Goal: Task Accomplishment & Management: Complete application form

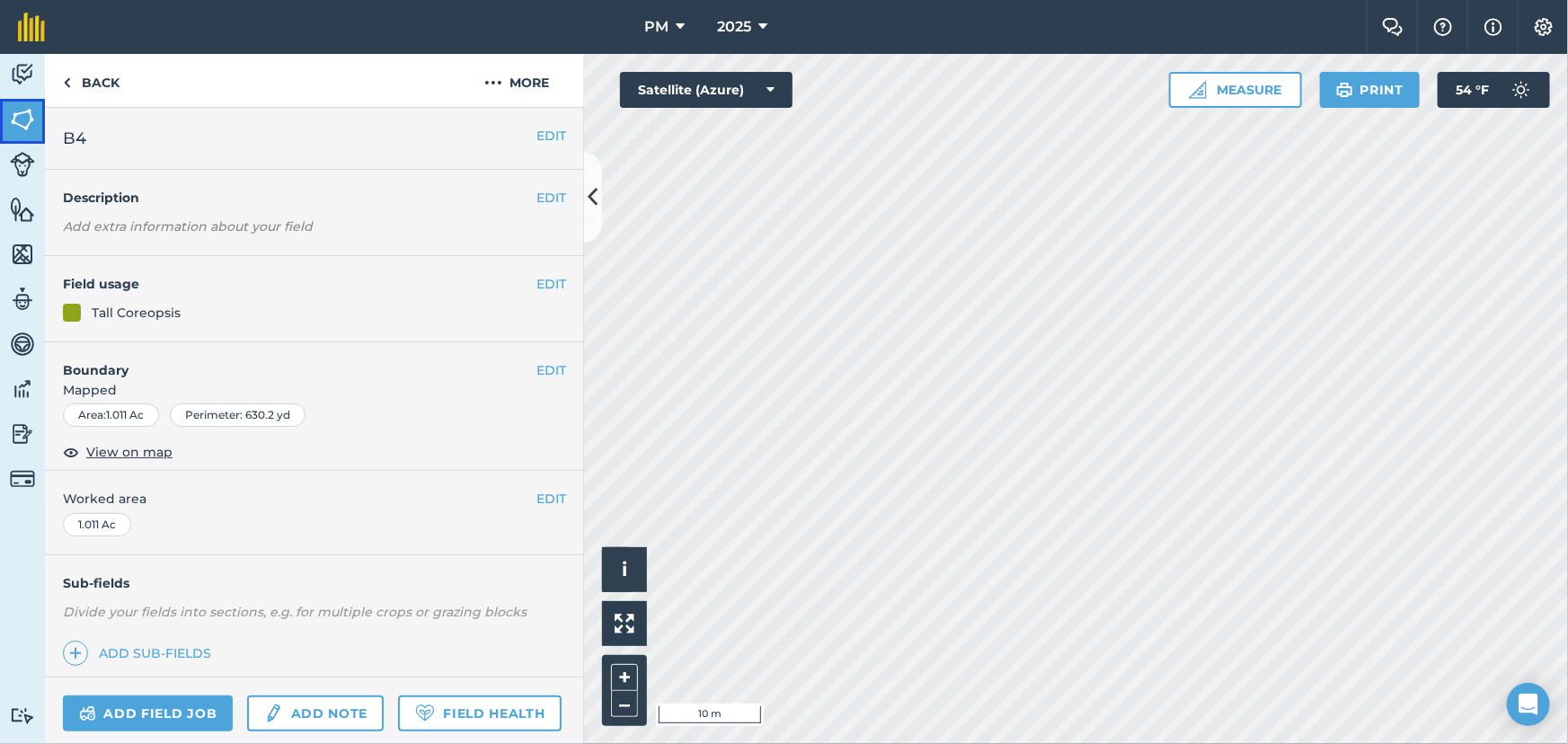
click at [10, 111] on img at bounding box center [22, 119] width 25 height 27
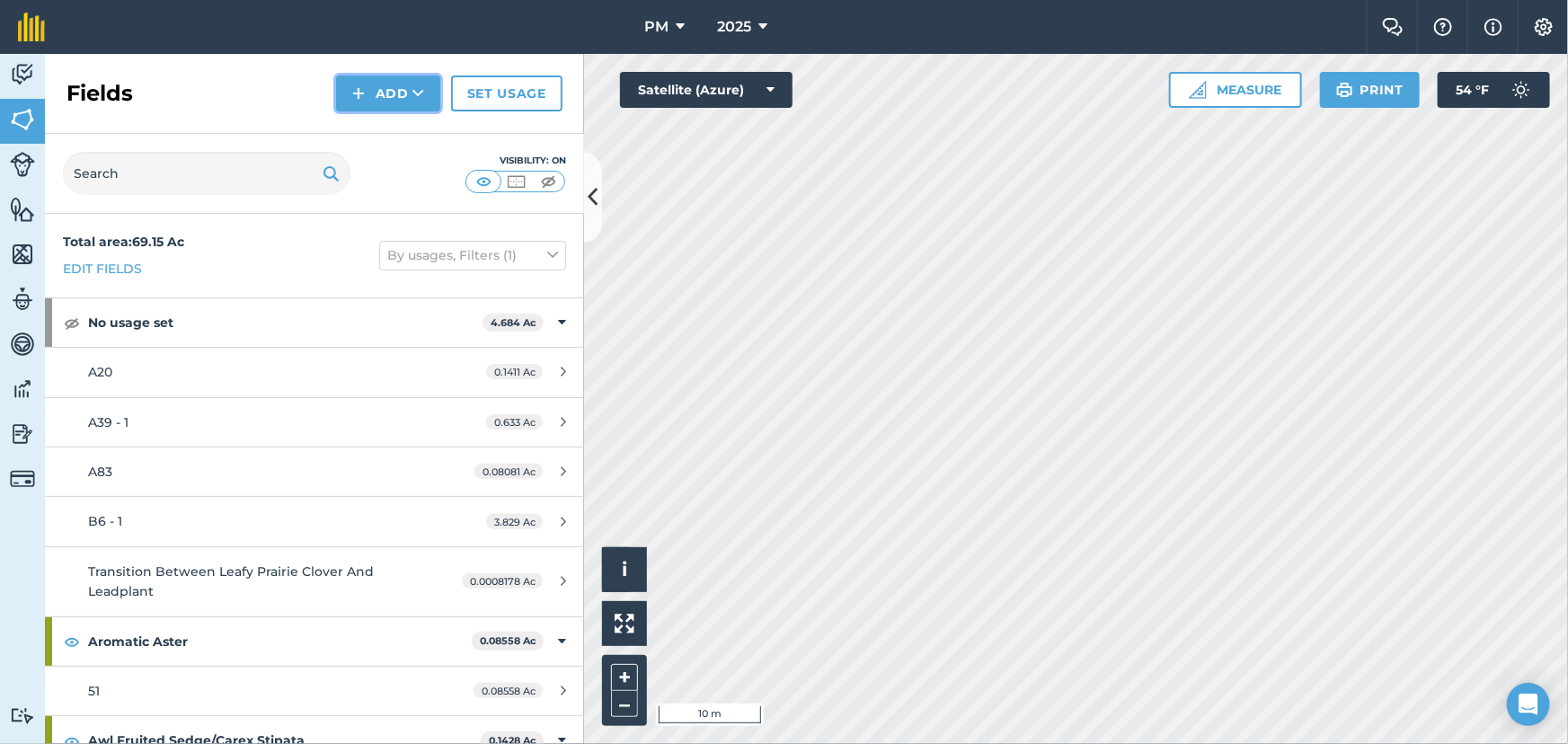
click at [364, 92] on img at bounding box center [358, 93] width 13 height 22
click at [381, 126] on link "Draw" at bounding box center [388, 134] width 98 height 40
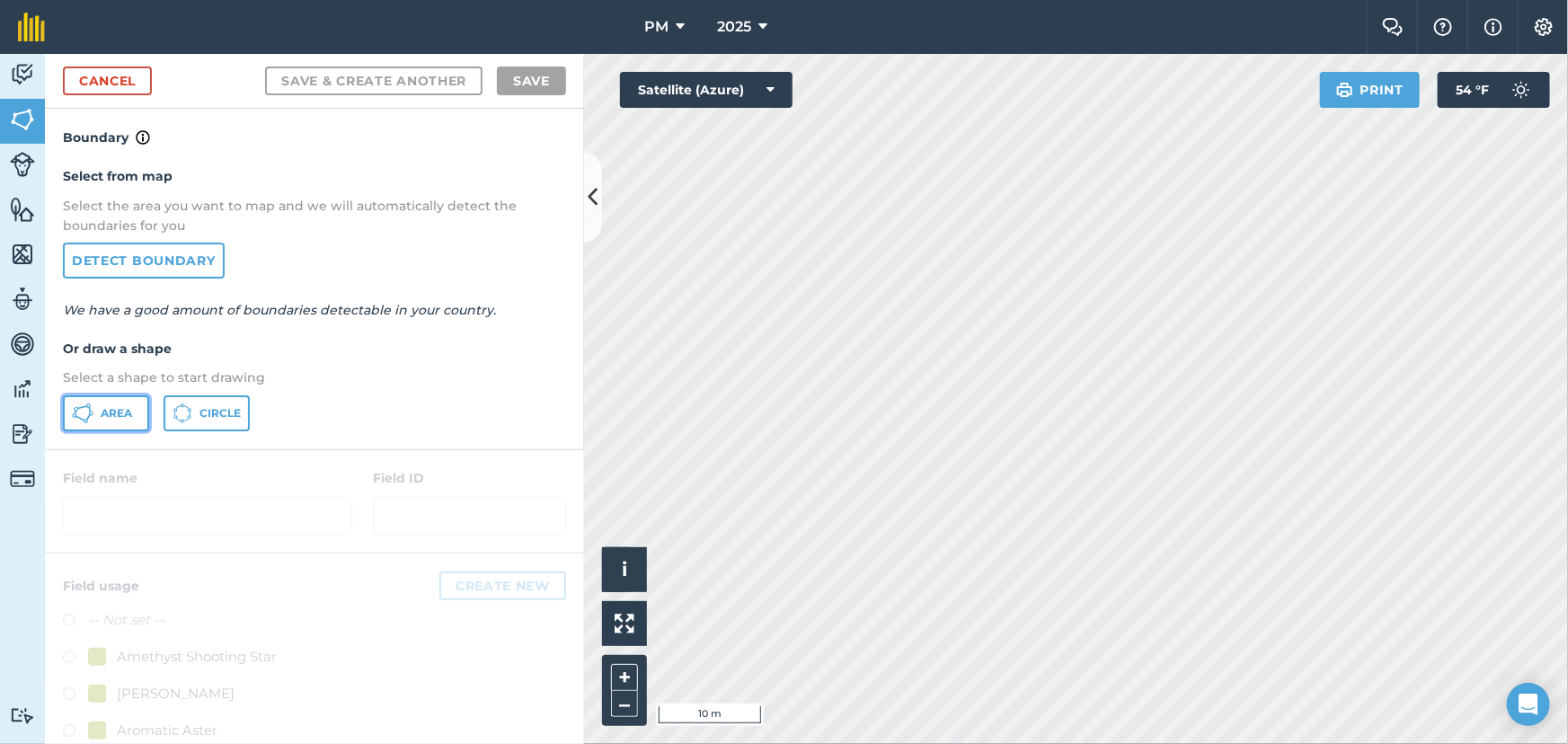
click at [107, 410] on span "Area" at bounding box center [116, 414] width 32 height 14
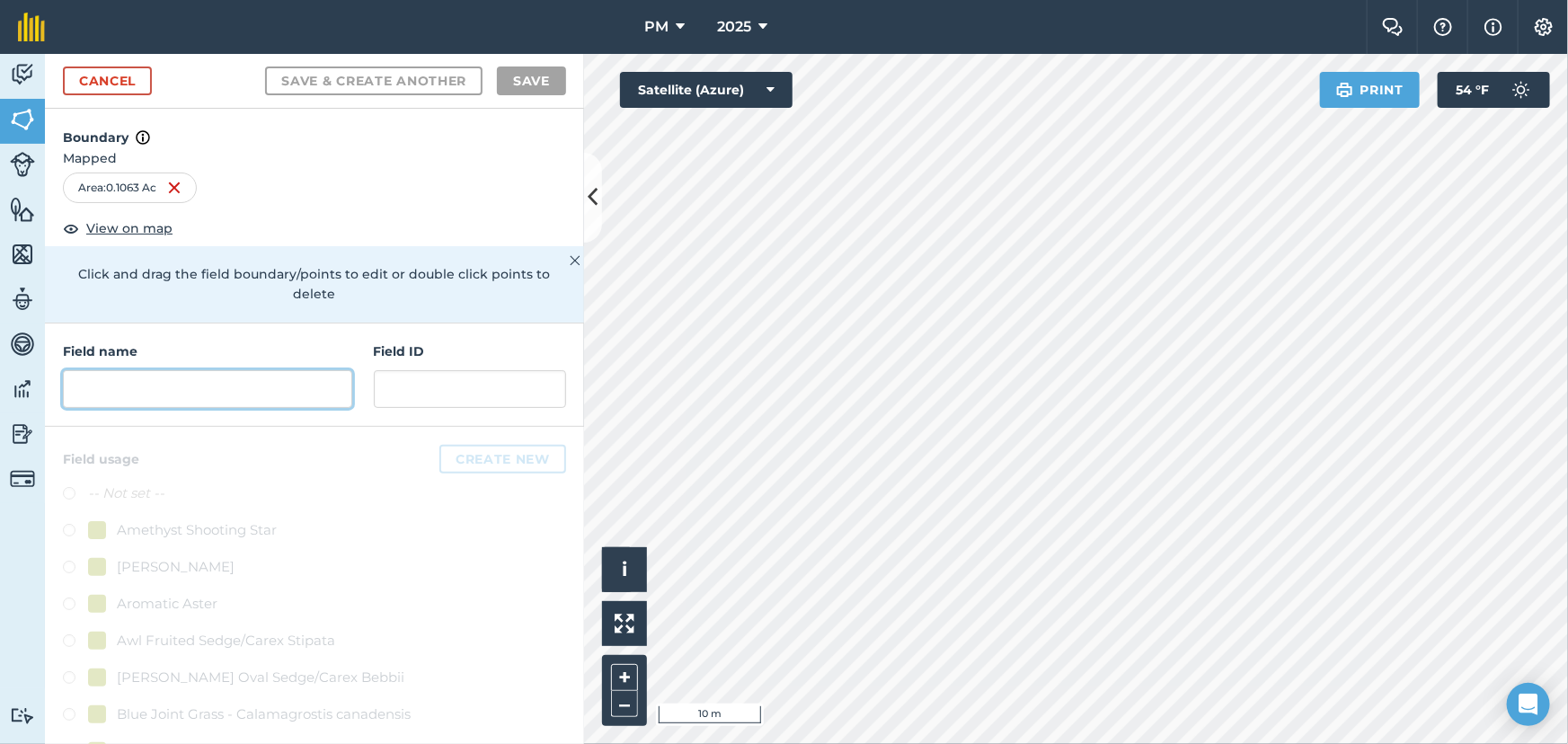
click at [233, 394] on input "text" at bounding box center [207, 389] width 289 height 38
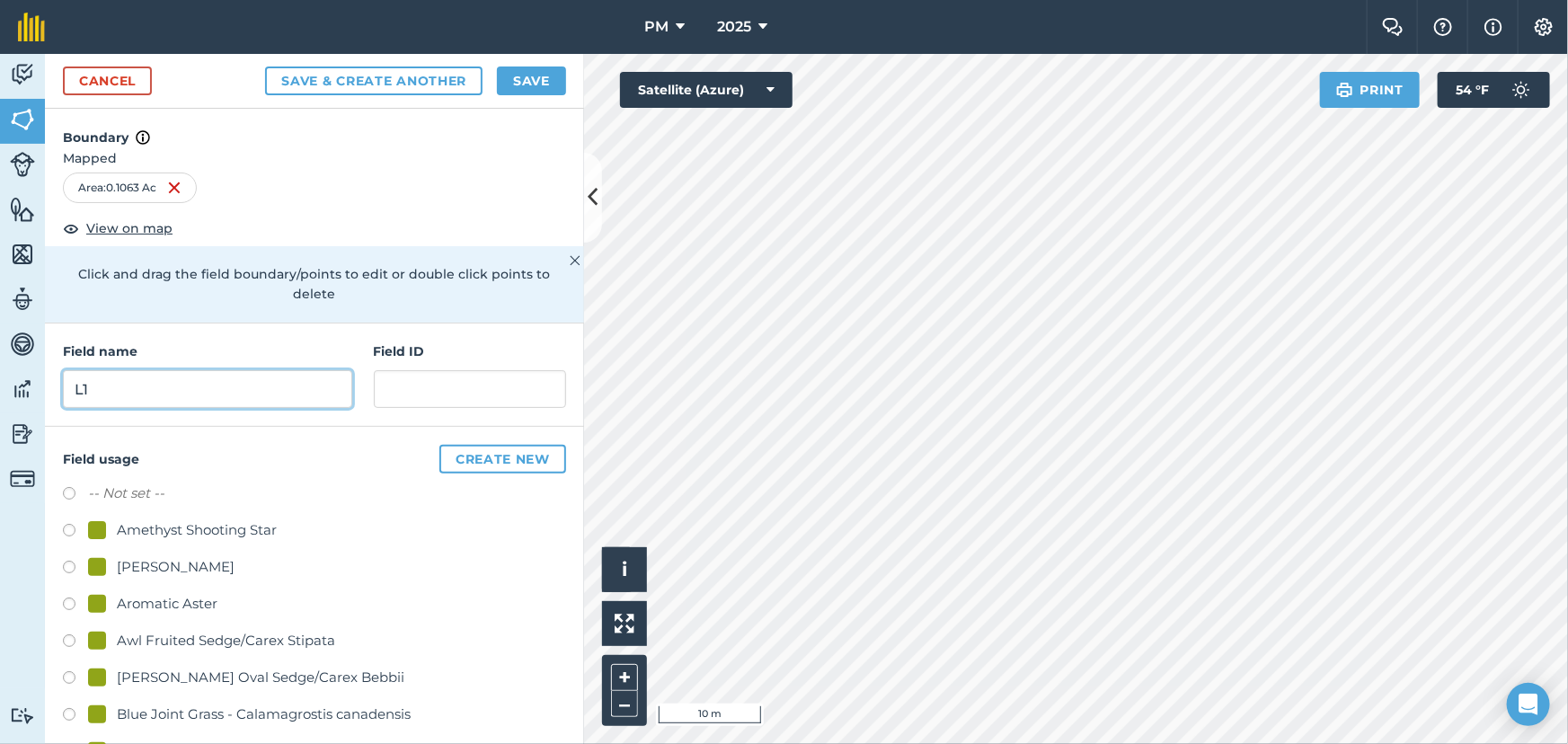
type input "L1"
click at [514, 80] on button "Save" at bounding box center [532, 81] width 70 height 29
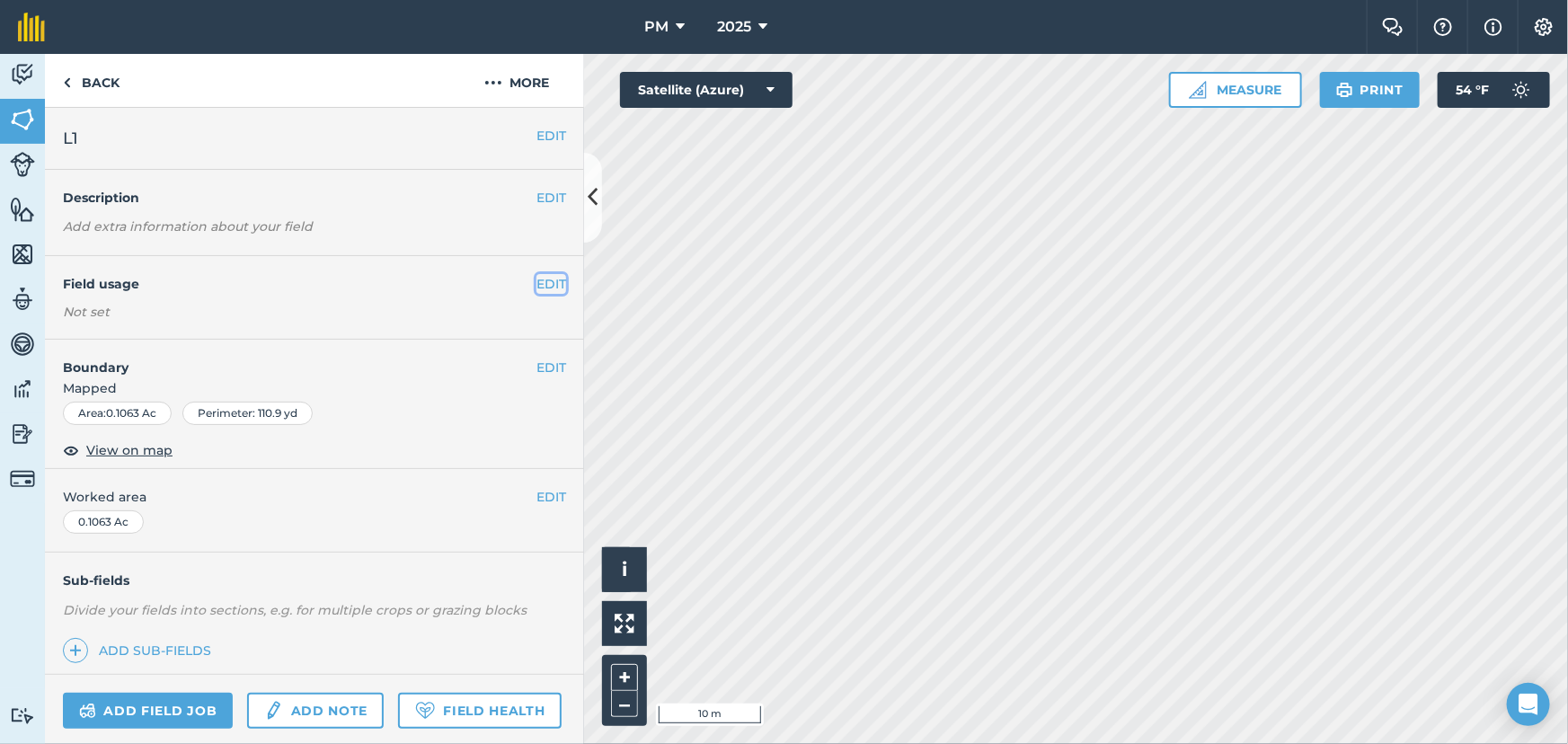
click at [537, 287] on button "EDIT" at bounding box center [552, 284] width 30 height 20
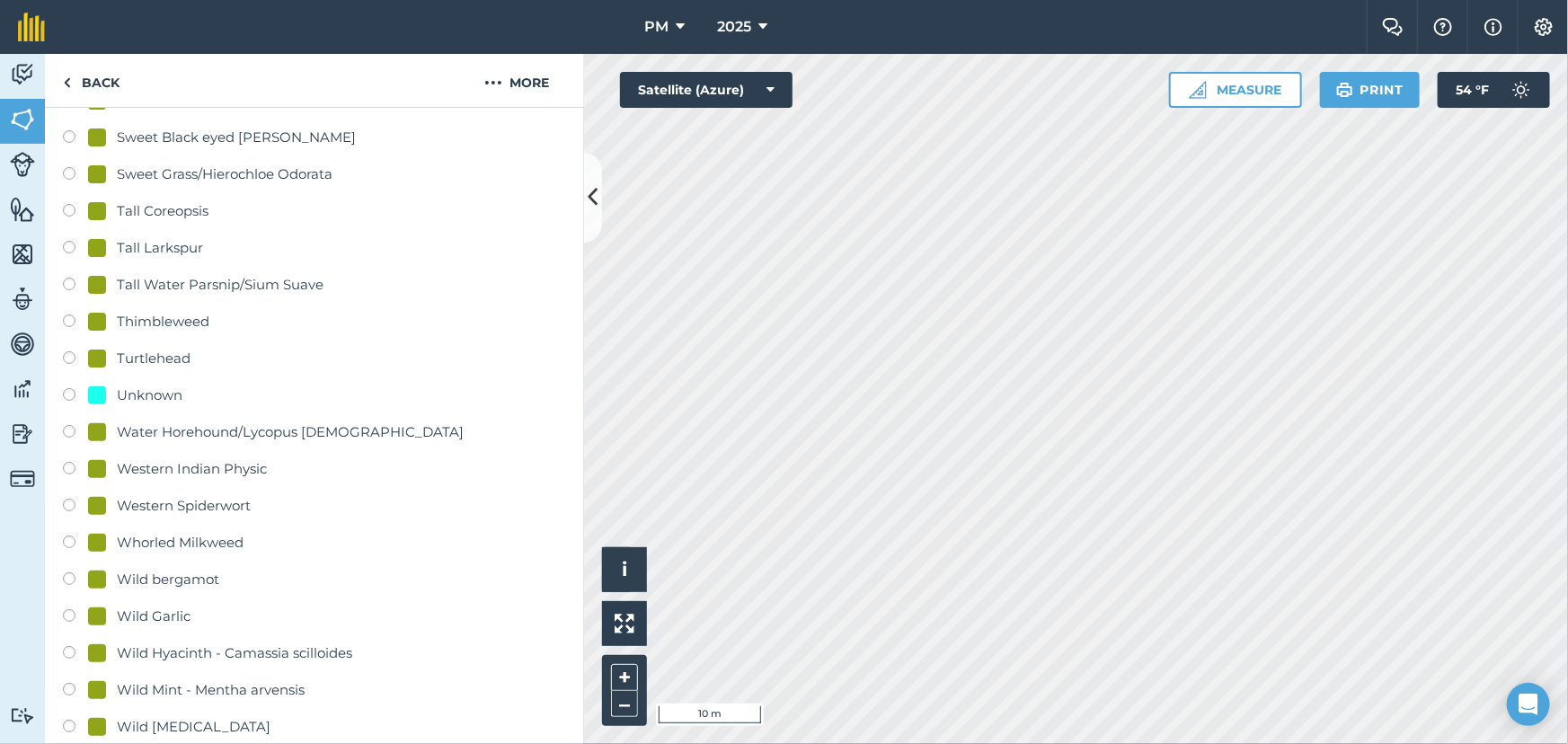
scroll to position [3840, 0]
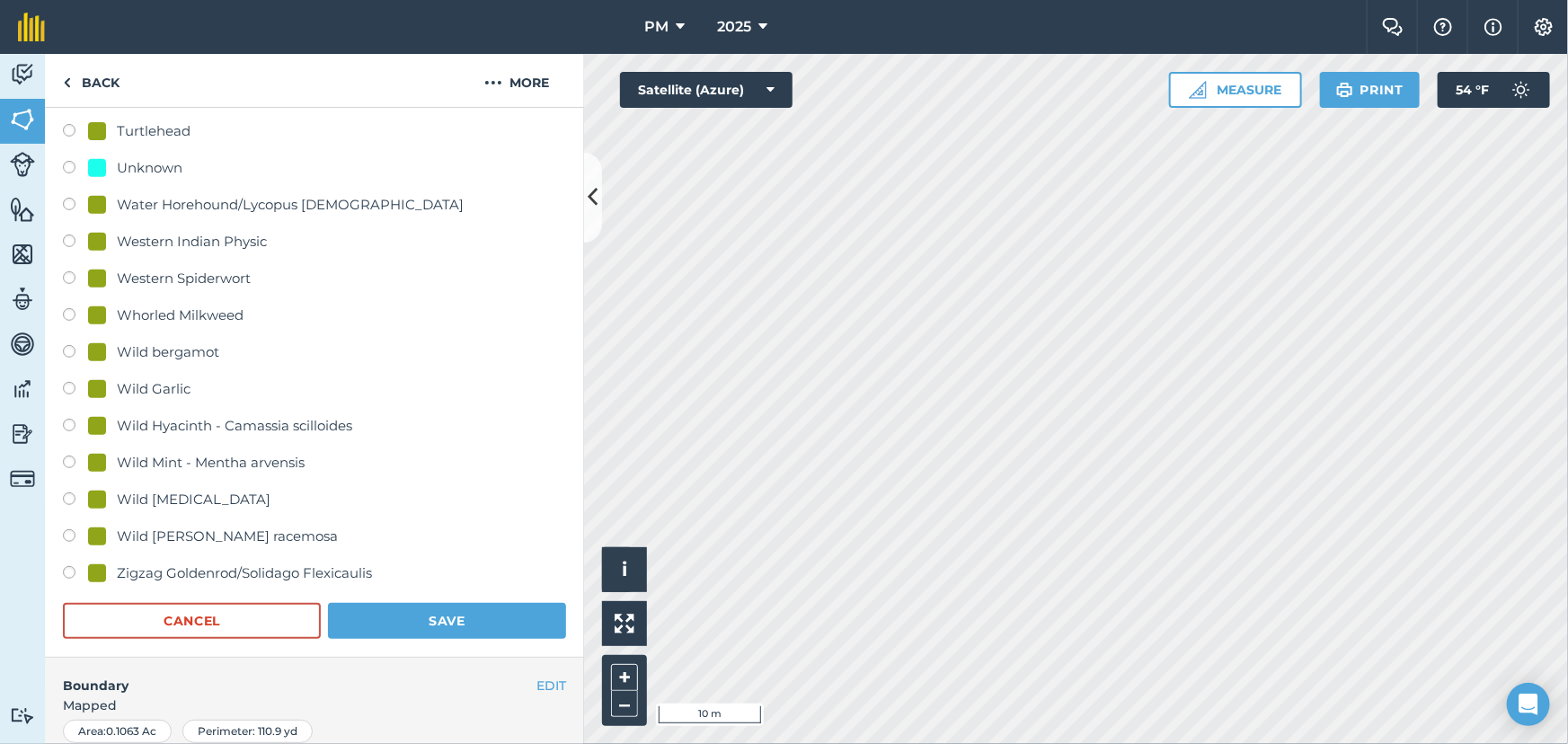
click at [66, 165] on label at bounding box center [75, 170] width 25 height 18
radio input "true"
radio input "false"
click at [425, 622] on button "Save" at bounding box center [447, 621] width 239 height 36
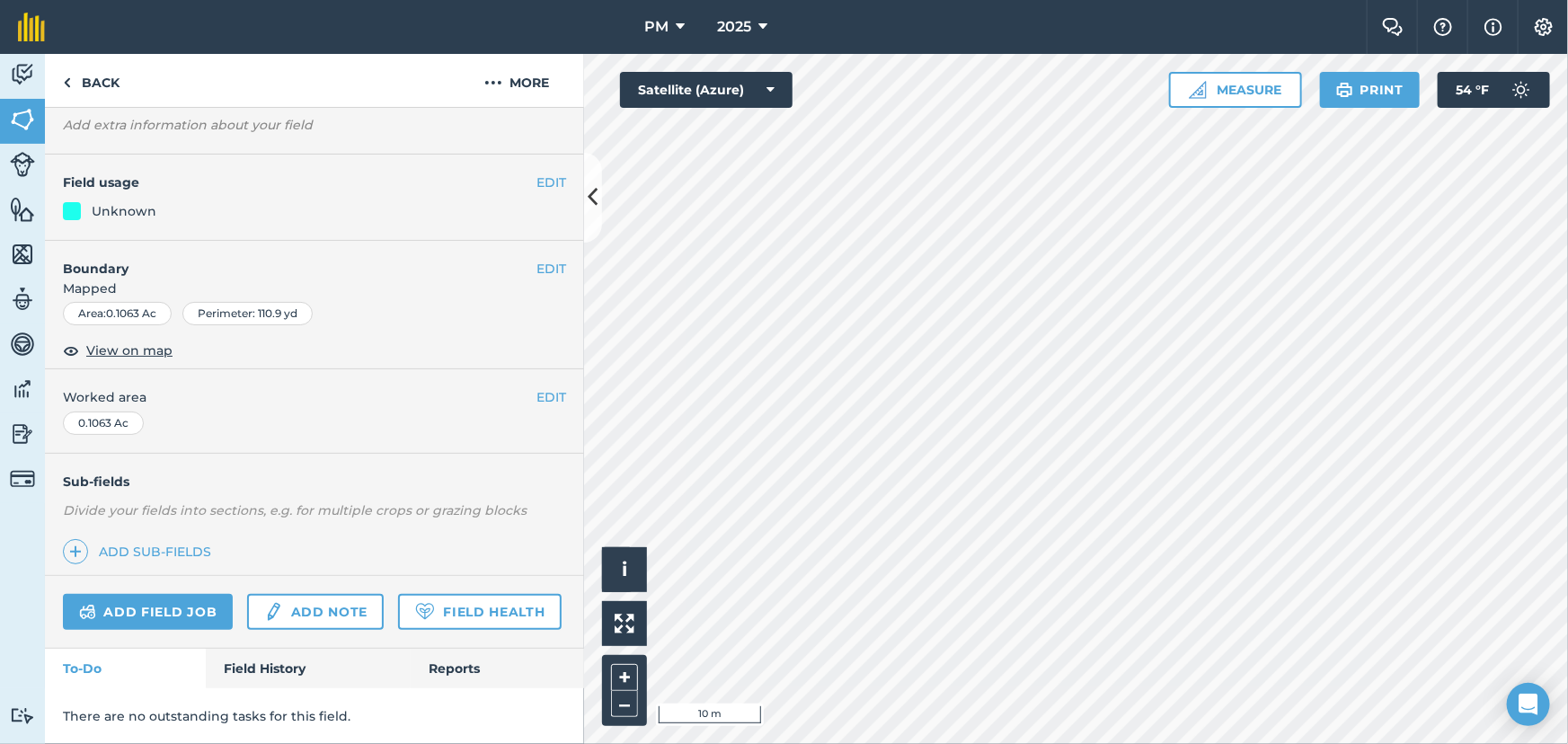
scroll to position [150, 0]
click at [87, 81] on link "Back" at bounding box center [90, 80] width 92 height 53
click at [88, 82] on link "Back" at bounding box center [90, 80] width 92 height 53
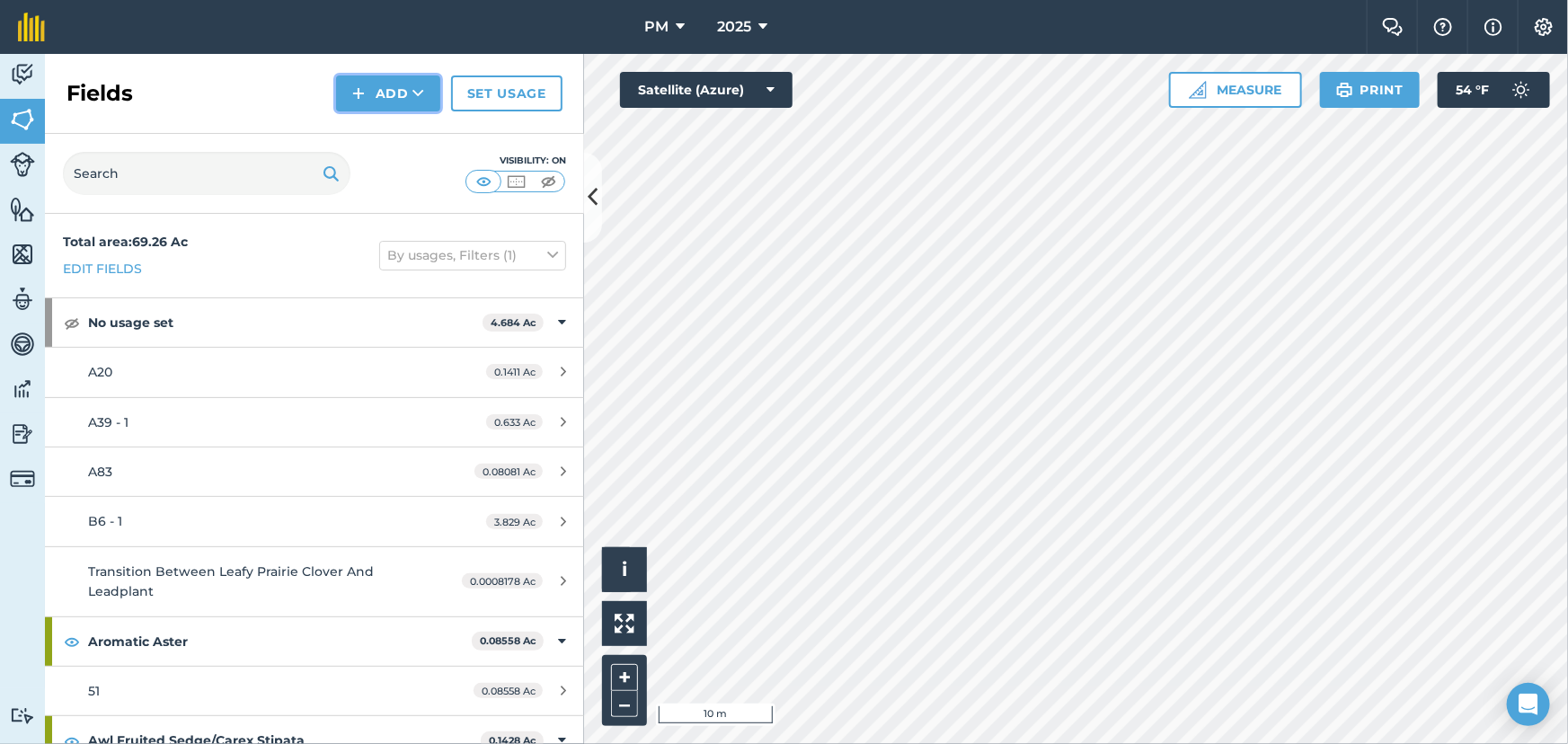
click at [372, 95] on button "Add" at bounding box center [388, 93] width 104 height 36
click at [376, 136] on link "Draw" at bounding box center [388, 134] width 98 height 40
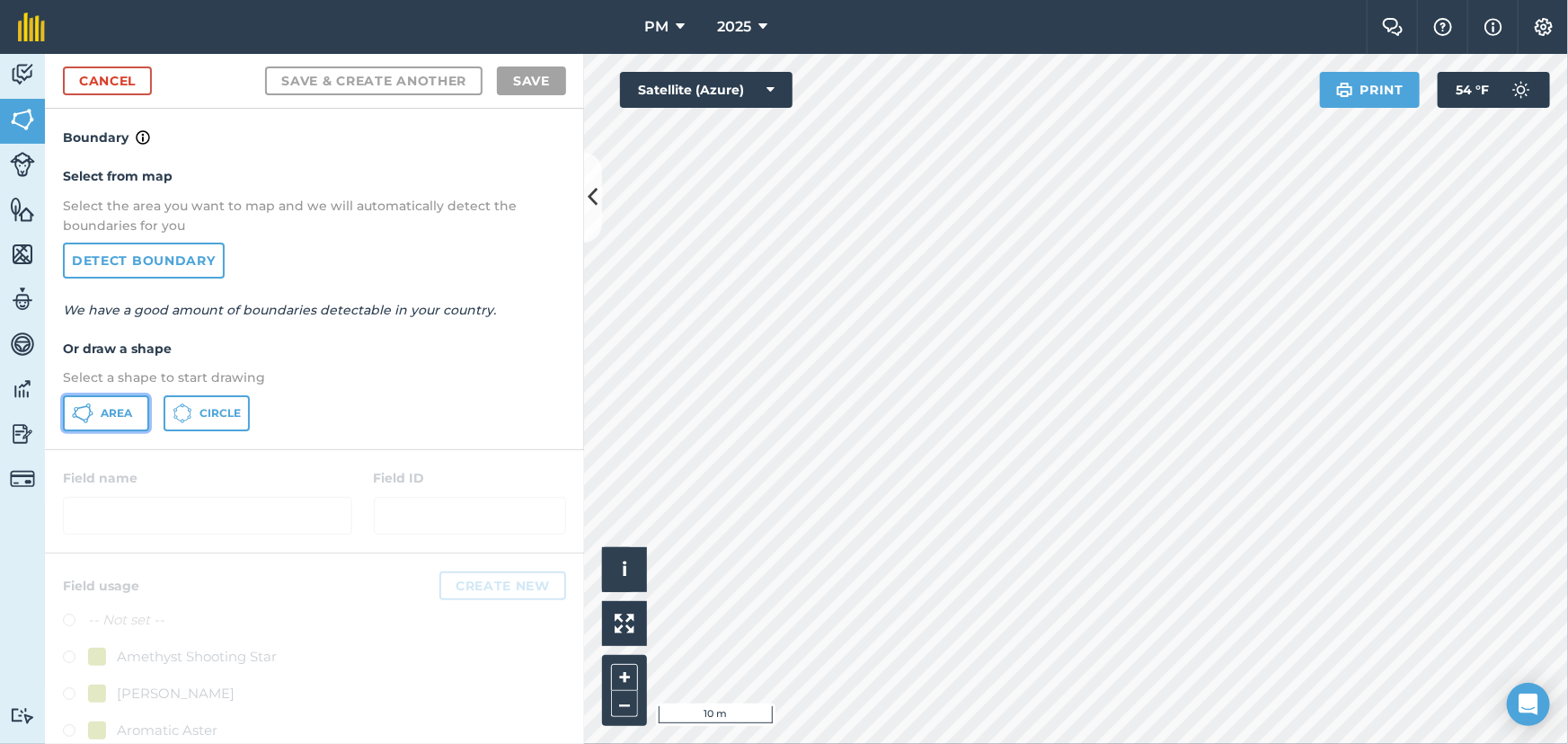
click at [112, 413] on span "Area" at bounding box center [116, 414] width 32 height 14
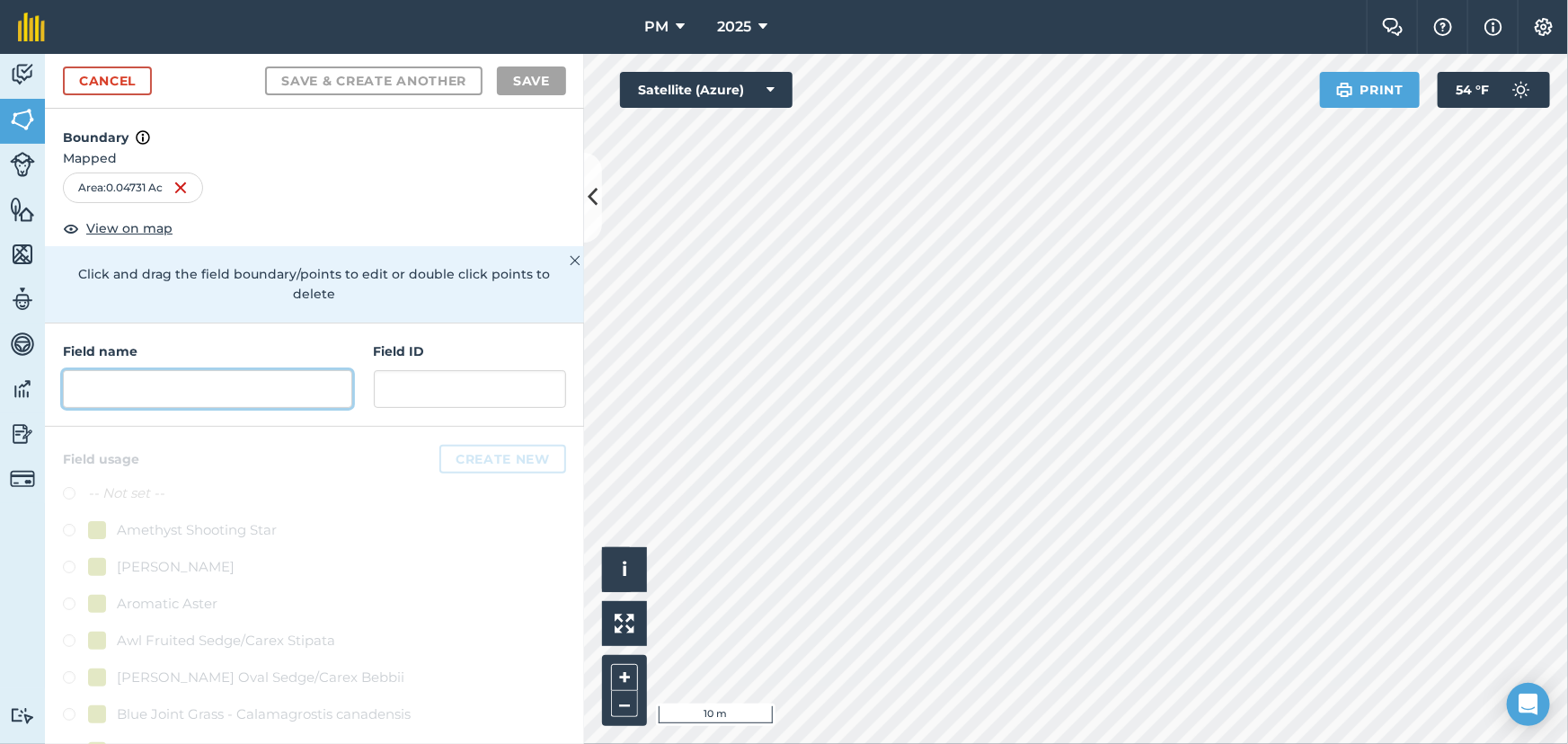
click at [159, 394] on input "text" at bounding box center [207, 389] width 289 height 38
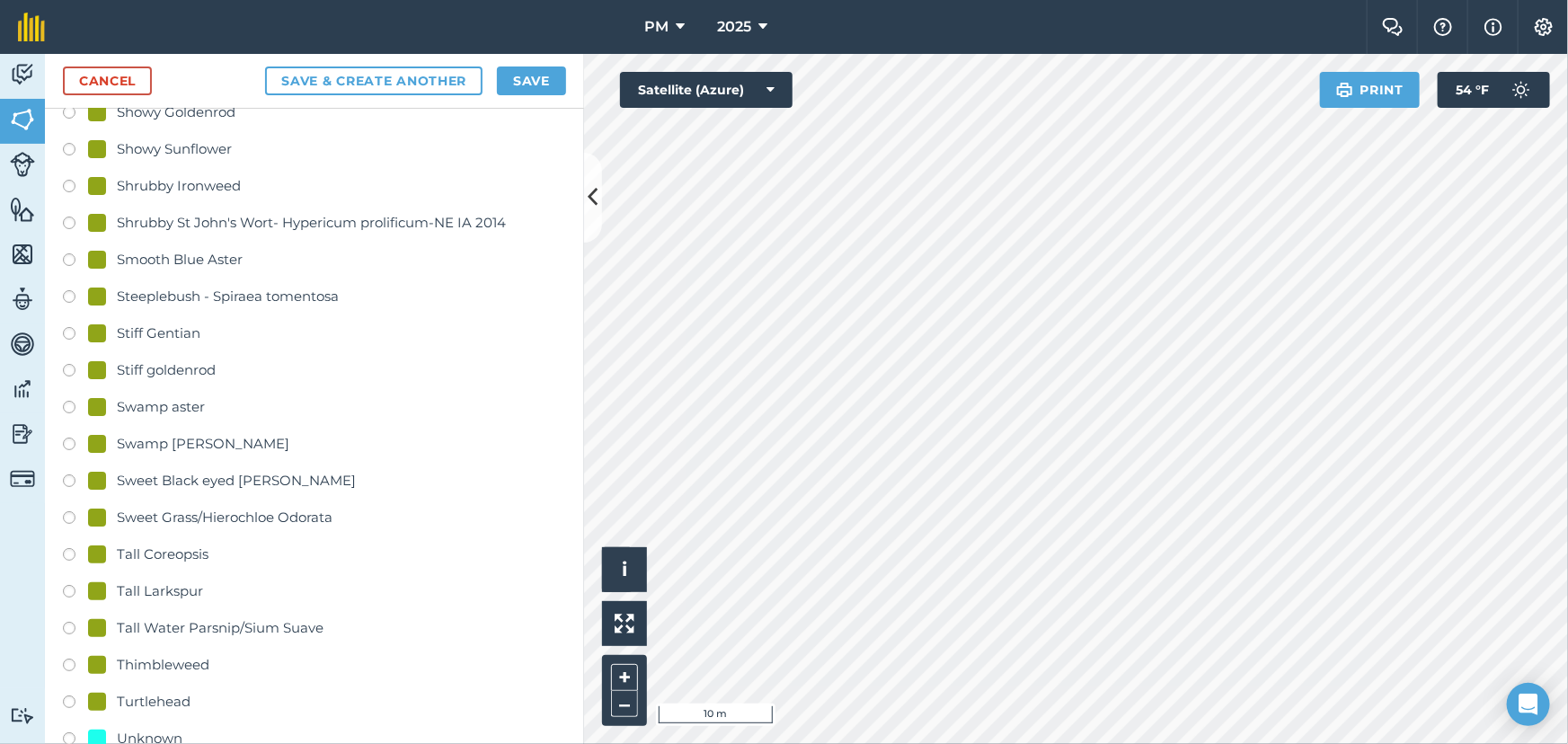
scroll to position [3840, 0]
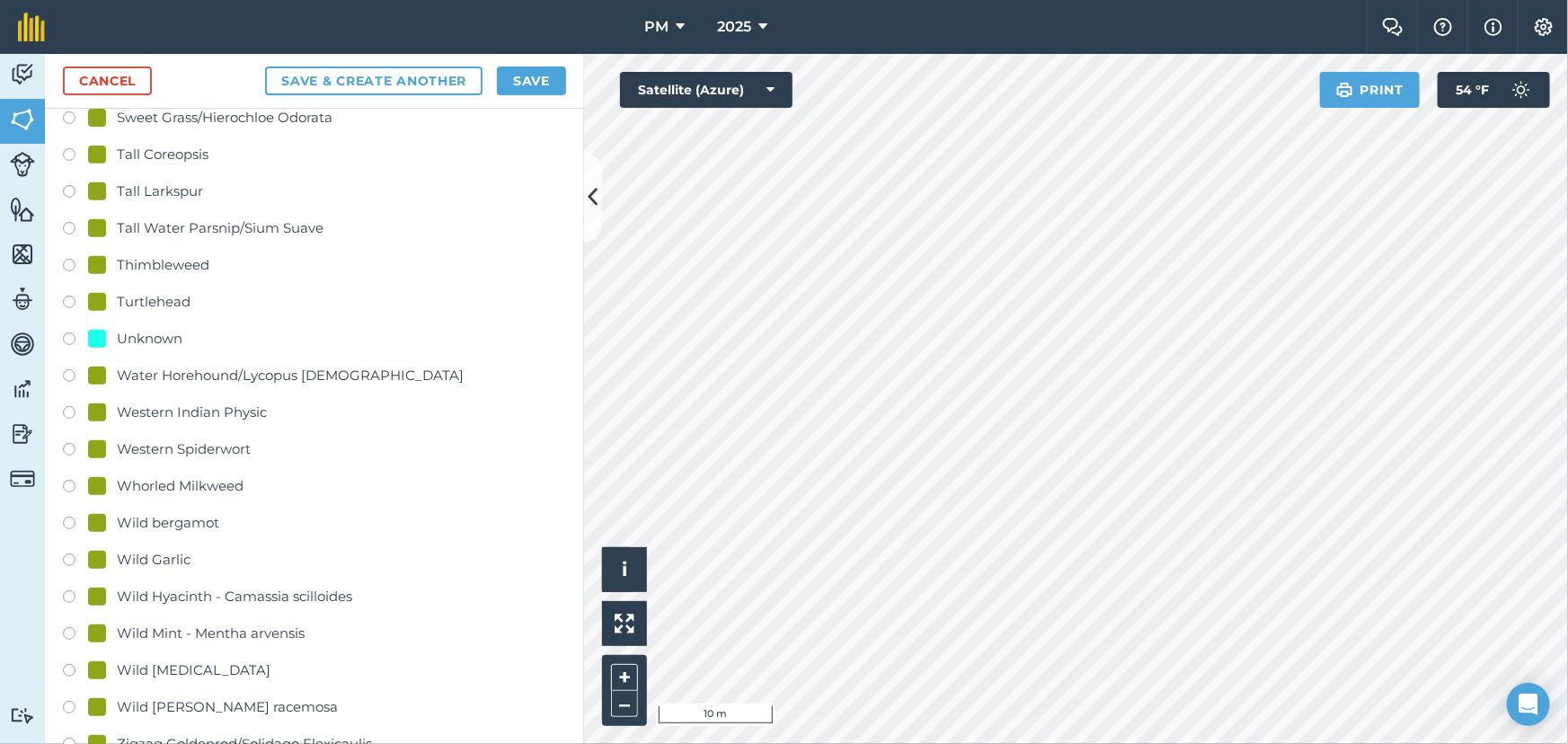
type input "L2"
click at [143, 328] on div "Unknown" at bounding box center [150, 339] width 66 height 22
click at [415, 83] on button "Save & Create Another" at bounding box center [374, 81] width 218 height 29
radio input "false"
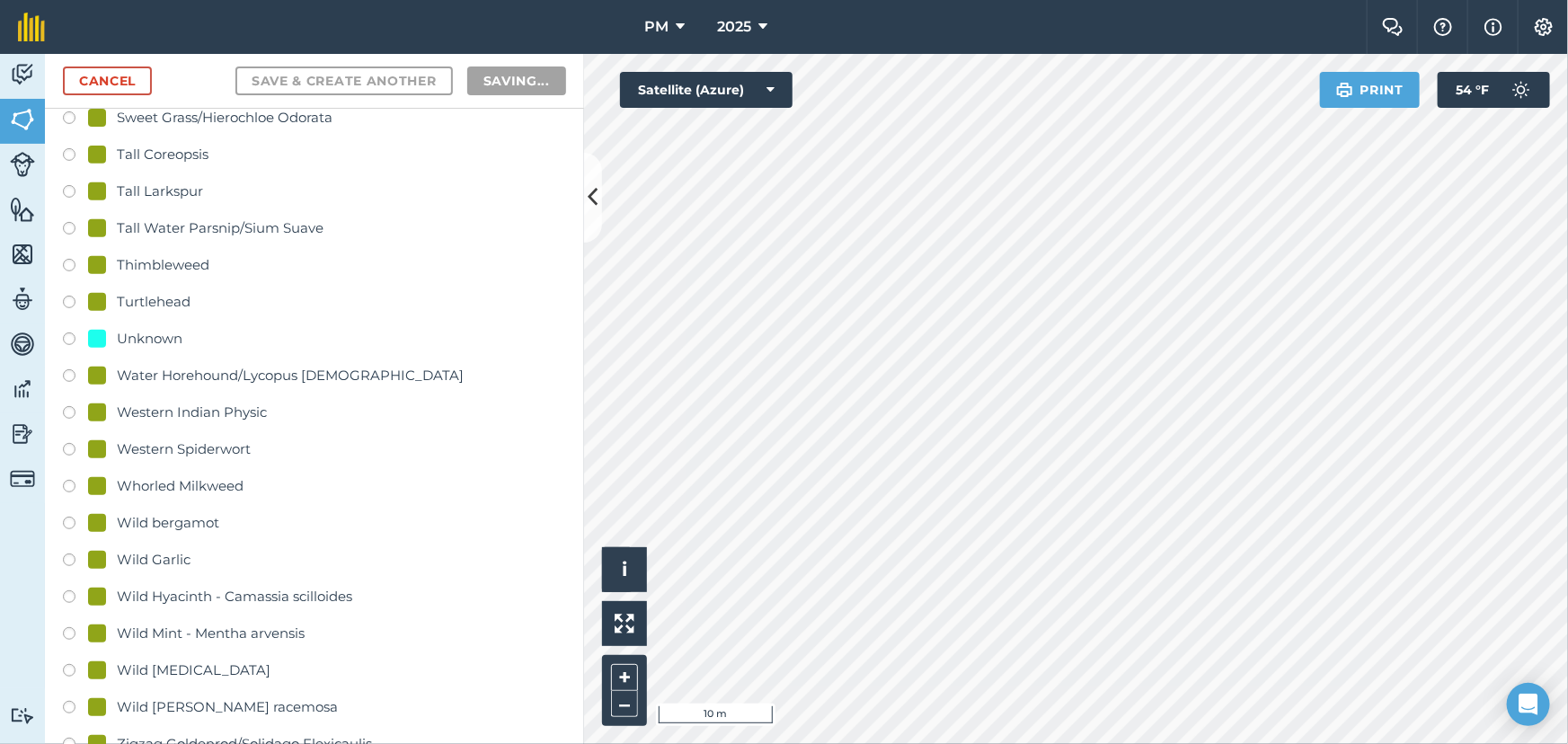
scroll to position [0, 0]
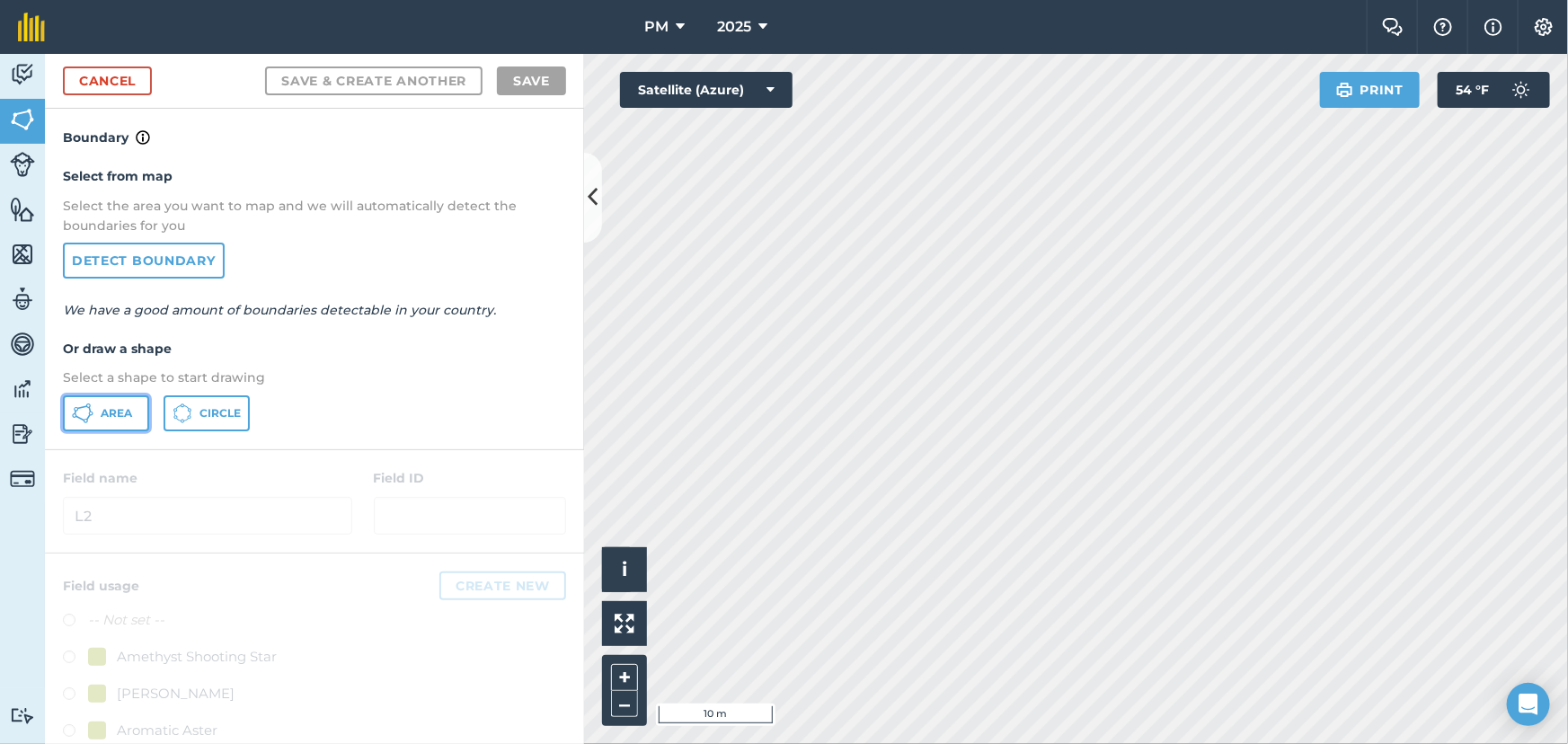
click at [93, 418] on button "Area" at bounding box center [105, 414] width 87 height 36
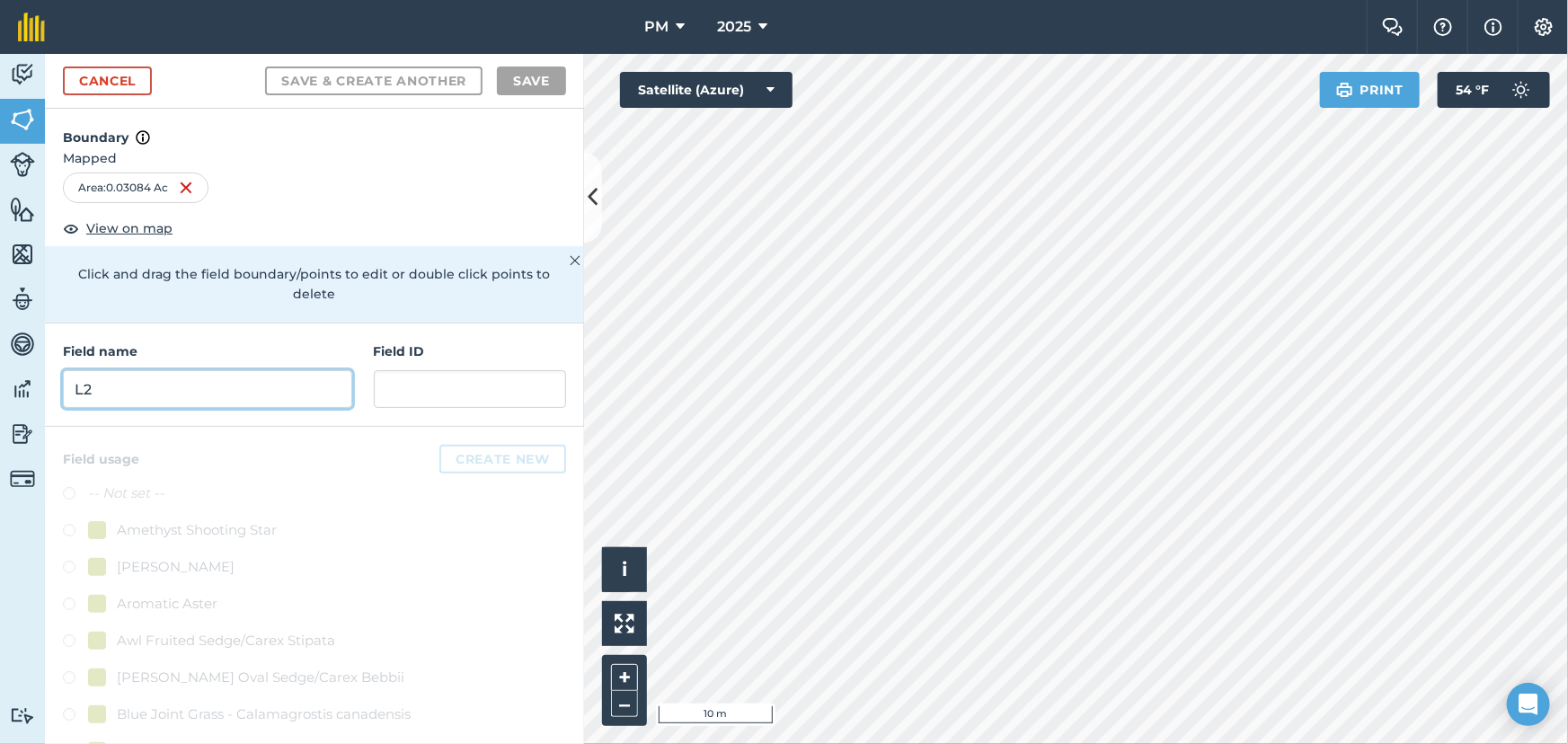
click at [214, 395] on input "L2" at bounding box center [207, 389] width 289 height 38
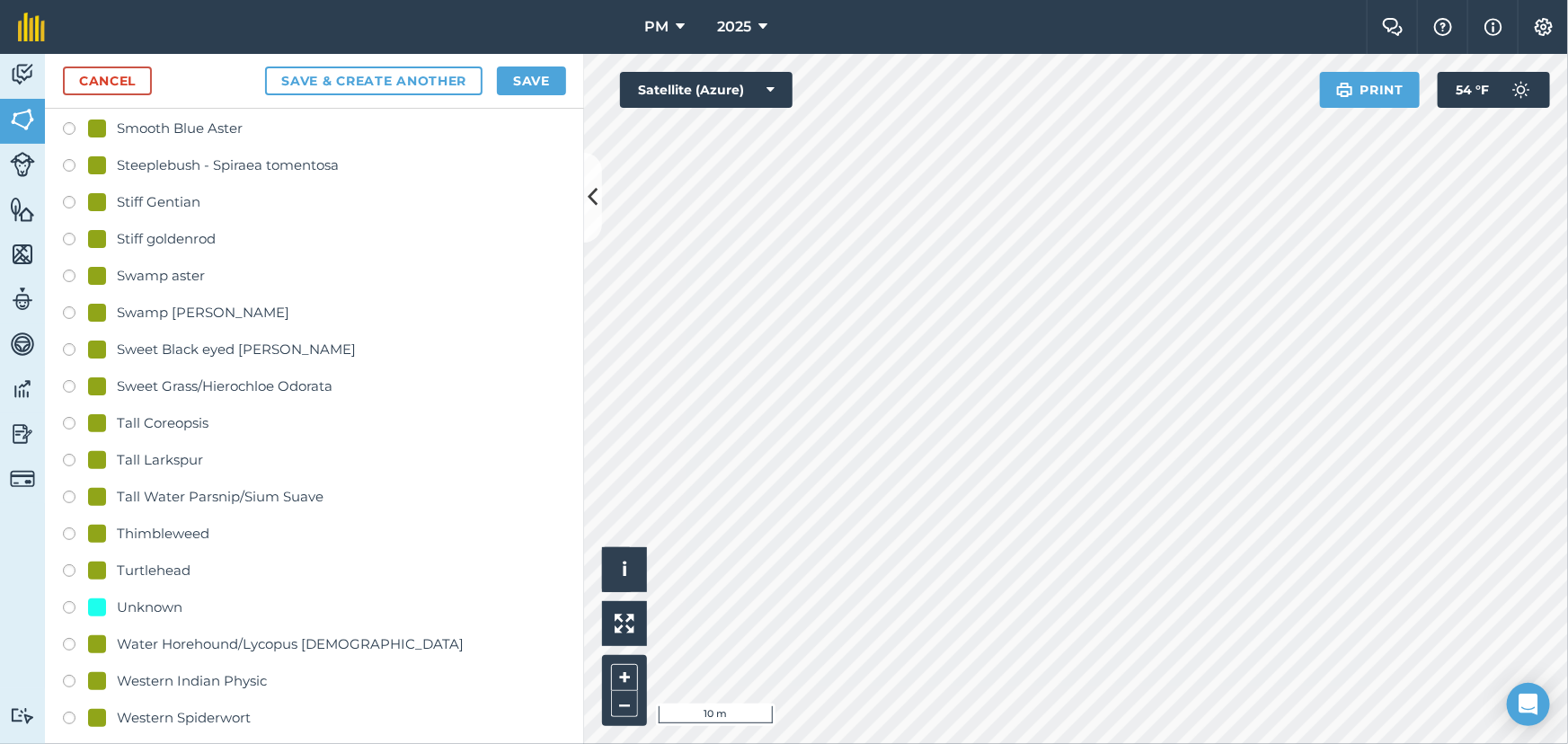
scroll to position [3840, 0]
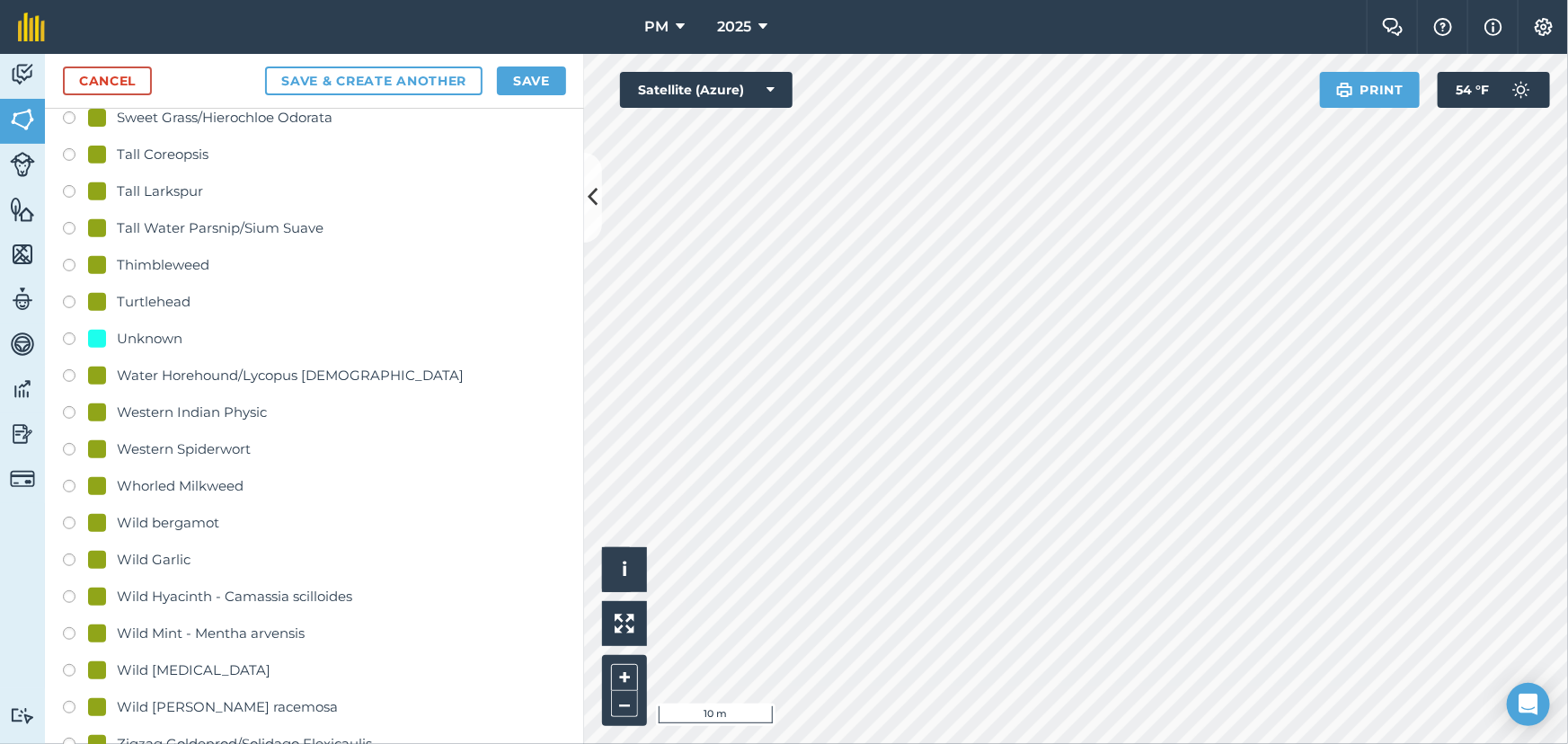
type input "L3"
click at [131, 340] on div "Unknown" at bounding box center [150, 339] width 66 height 22
click at [351, 75] on button "Save & Create Another" at bounding box center [374, 81] width 218 height 29
radio input "false"
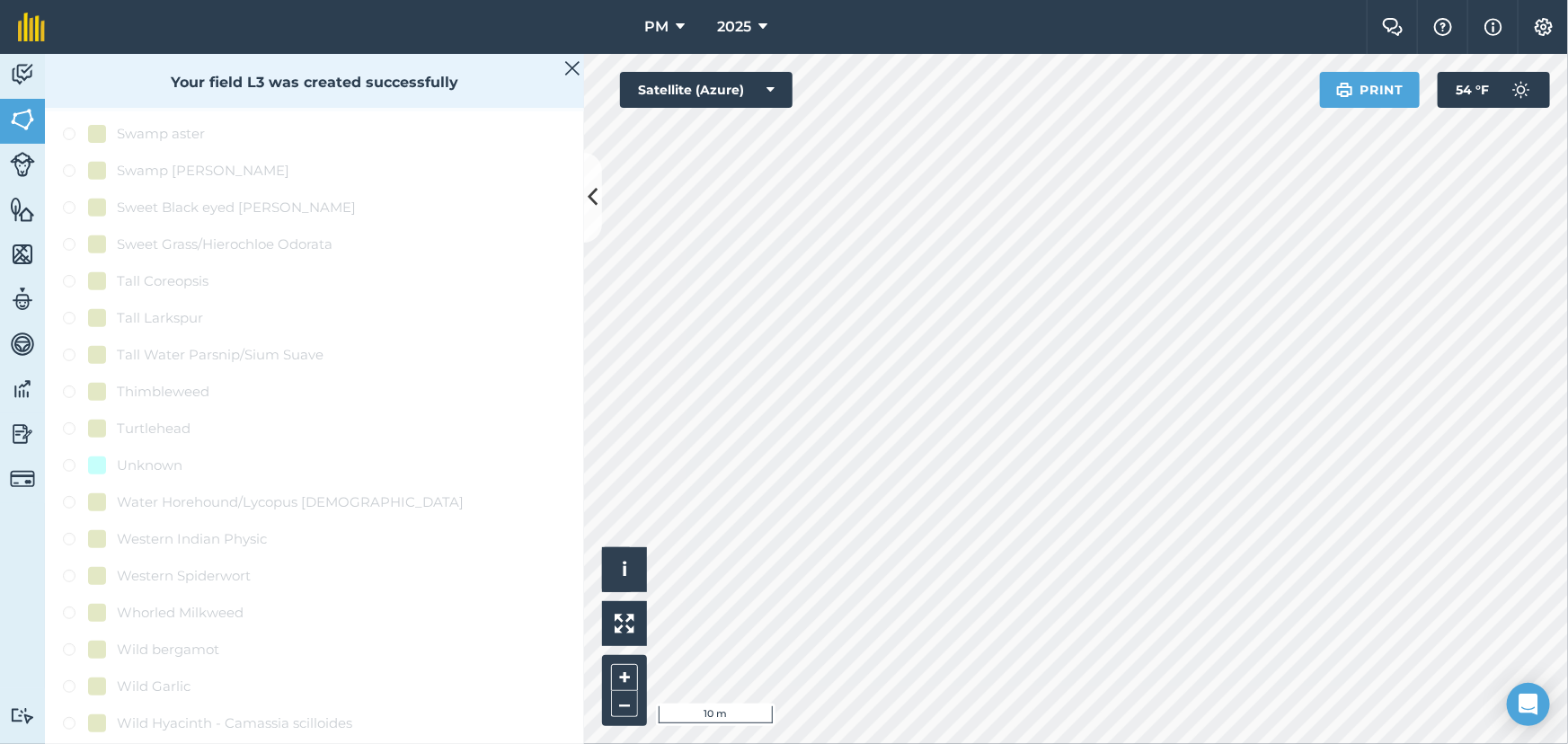
scroll to position [0, 0]
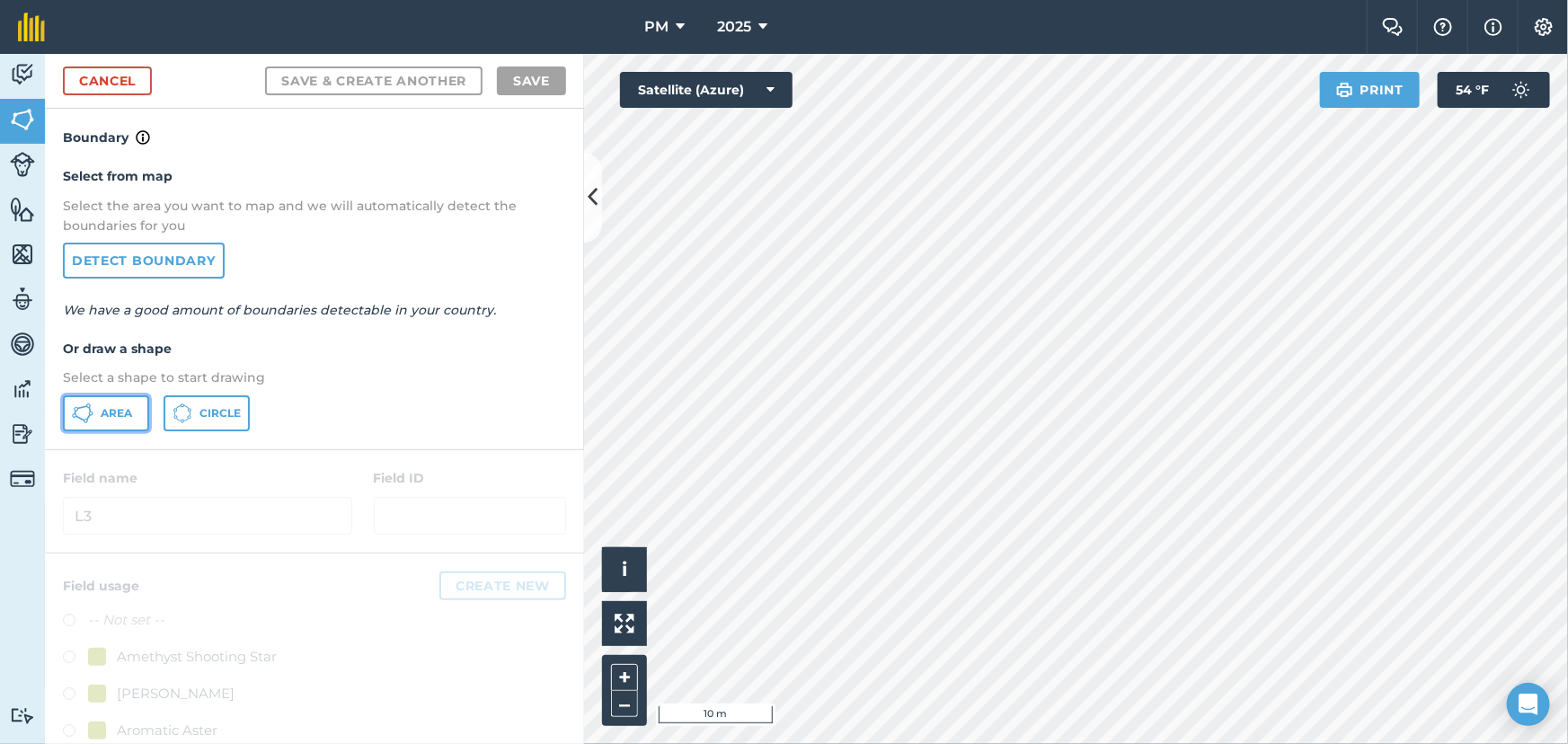
click at [89, 409] on icon at bounding box center [89, 409] width 3 height 5
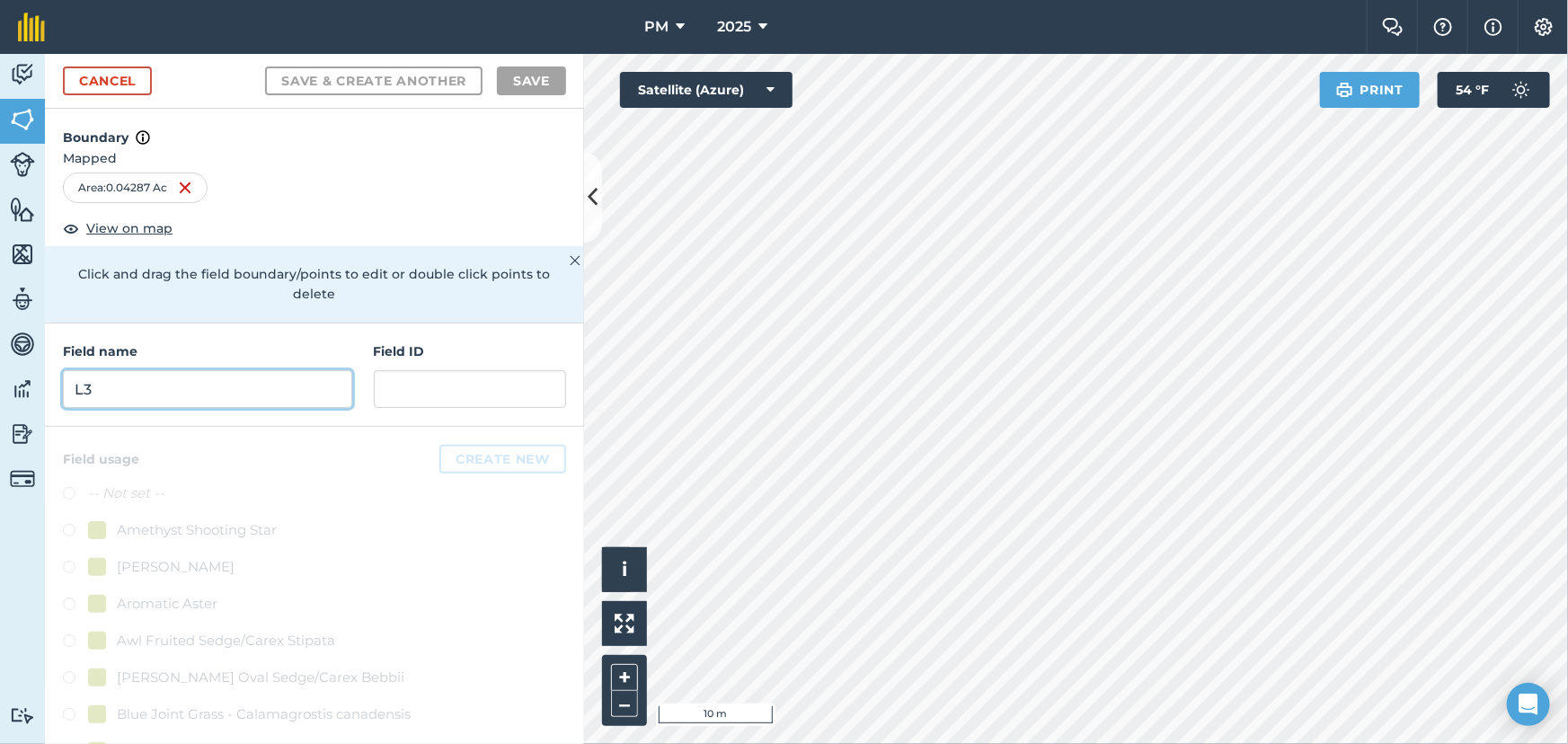
click at [172, 398] on input "L3" at bounding box center [207, 389] width 289 height 38
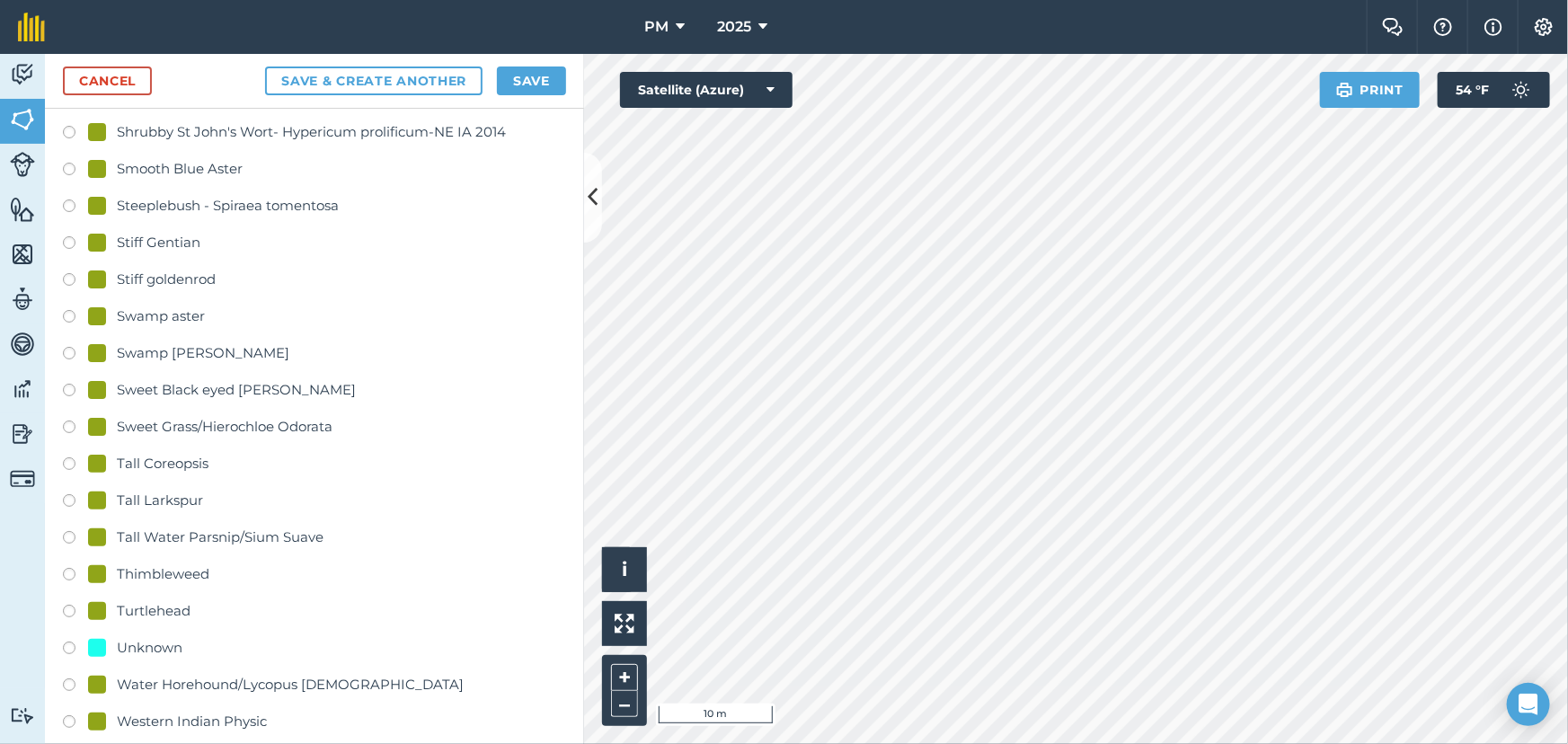
scroll to position [3759, 0]
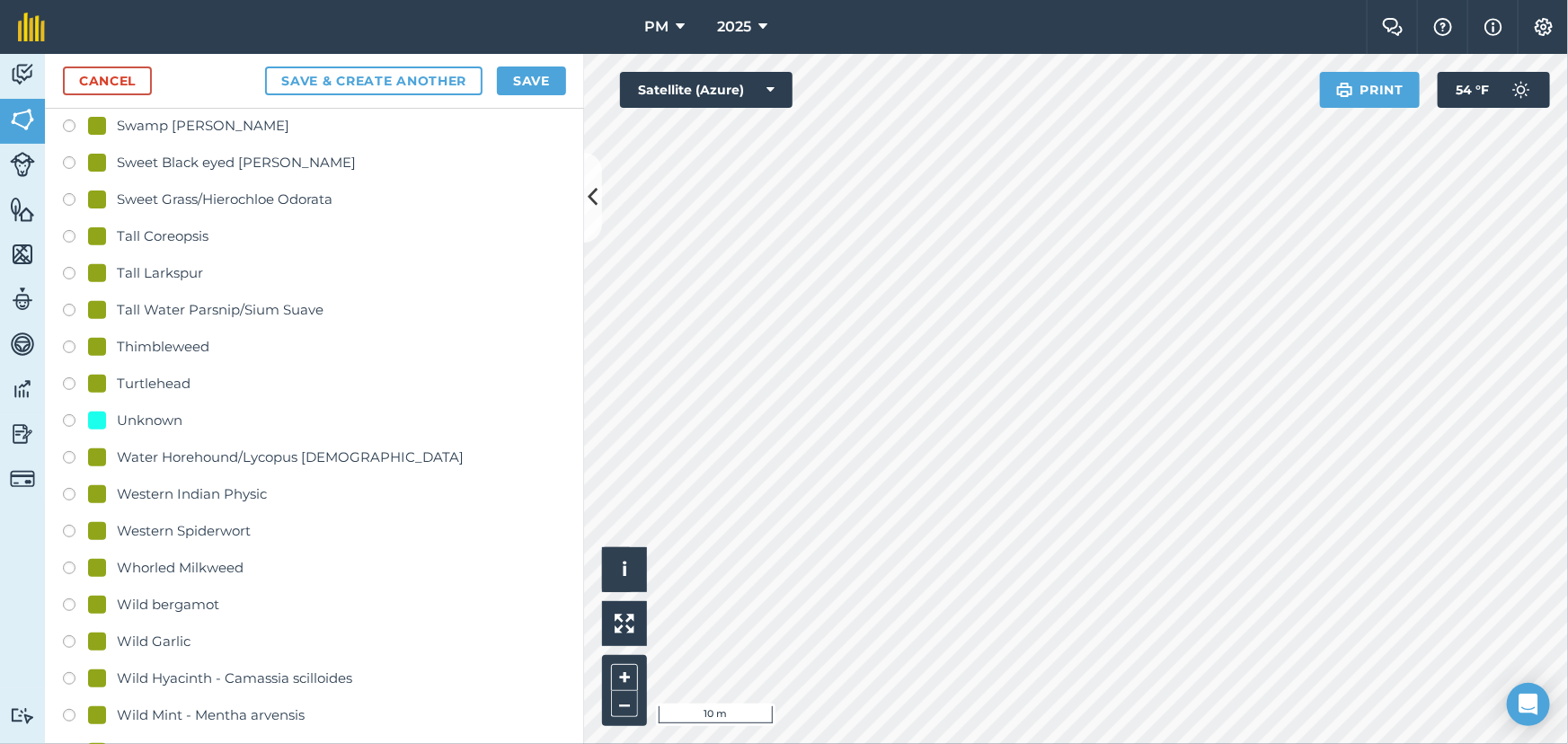
type input "L4"
click at [100, 415] on div at bounding box center [97, 421] width 18 height 18
click at [379, 75] on button "Save & Create Another" at bounding box center [374, 81] width 218 height 29
radio input "false"
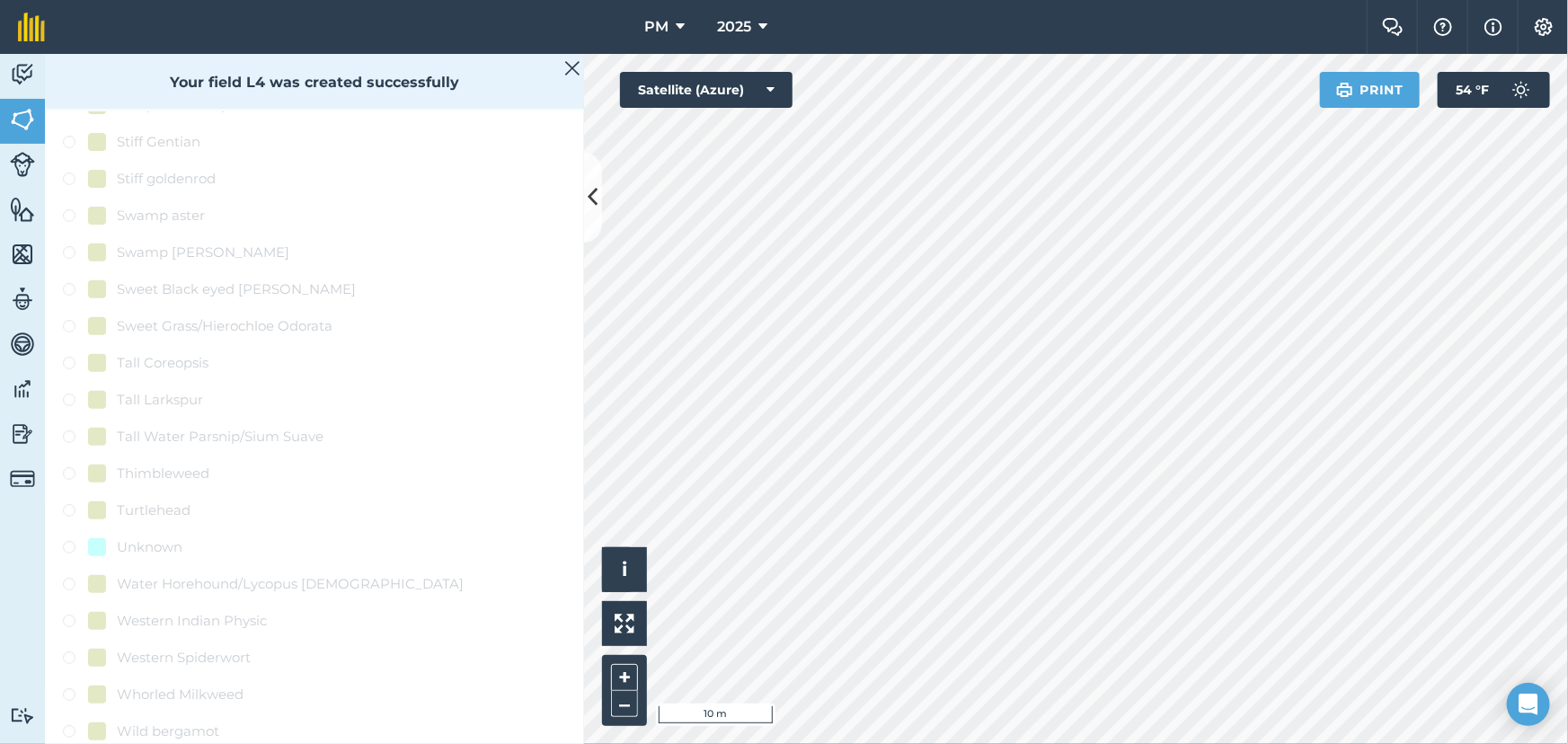
scroll to position [0, 0]
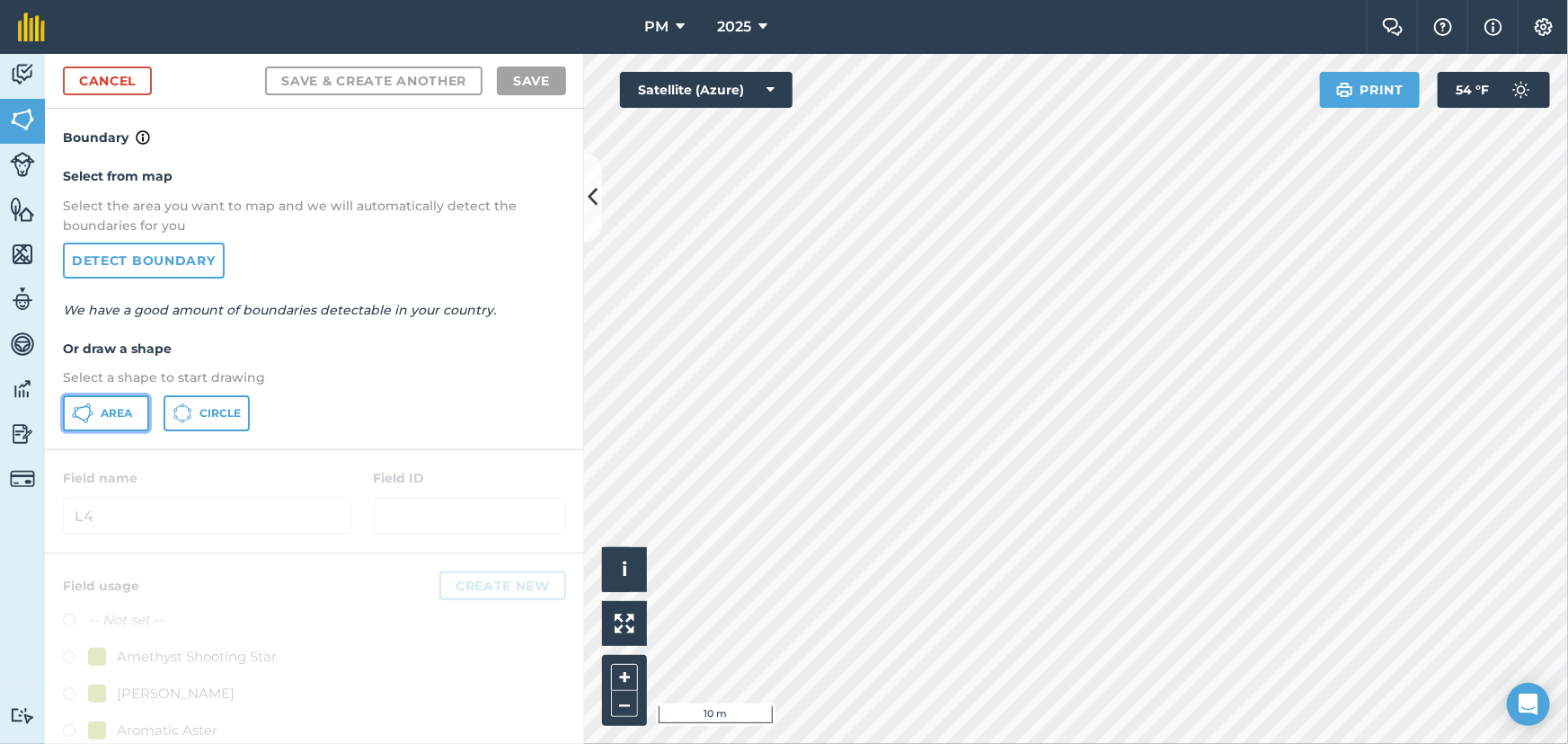
click at [100, 414] on span "Area" at bounding box center [116, 414] width 32 height 14
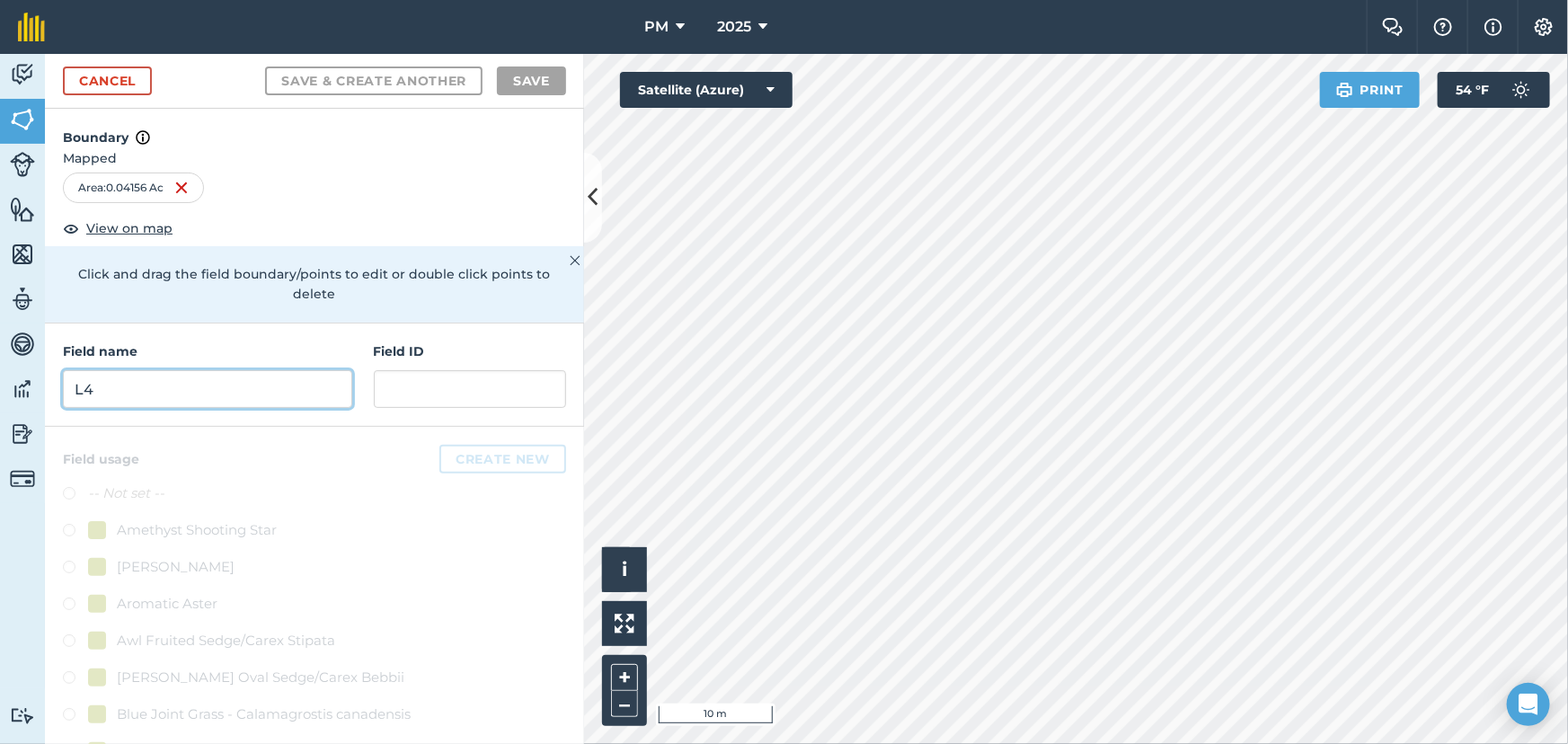
click at [177, 388] on input "L4" at bounding box center [207, 389] width 289 height 38
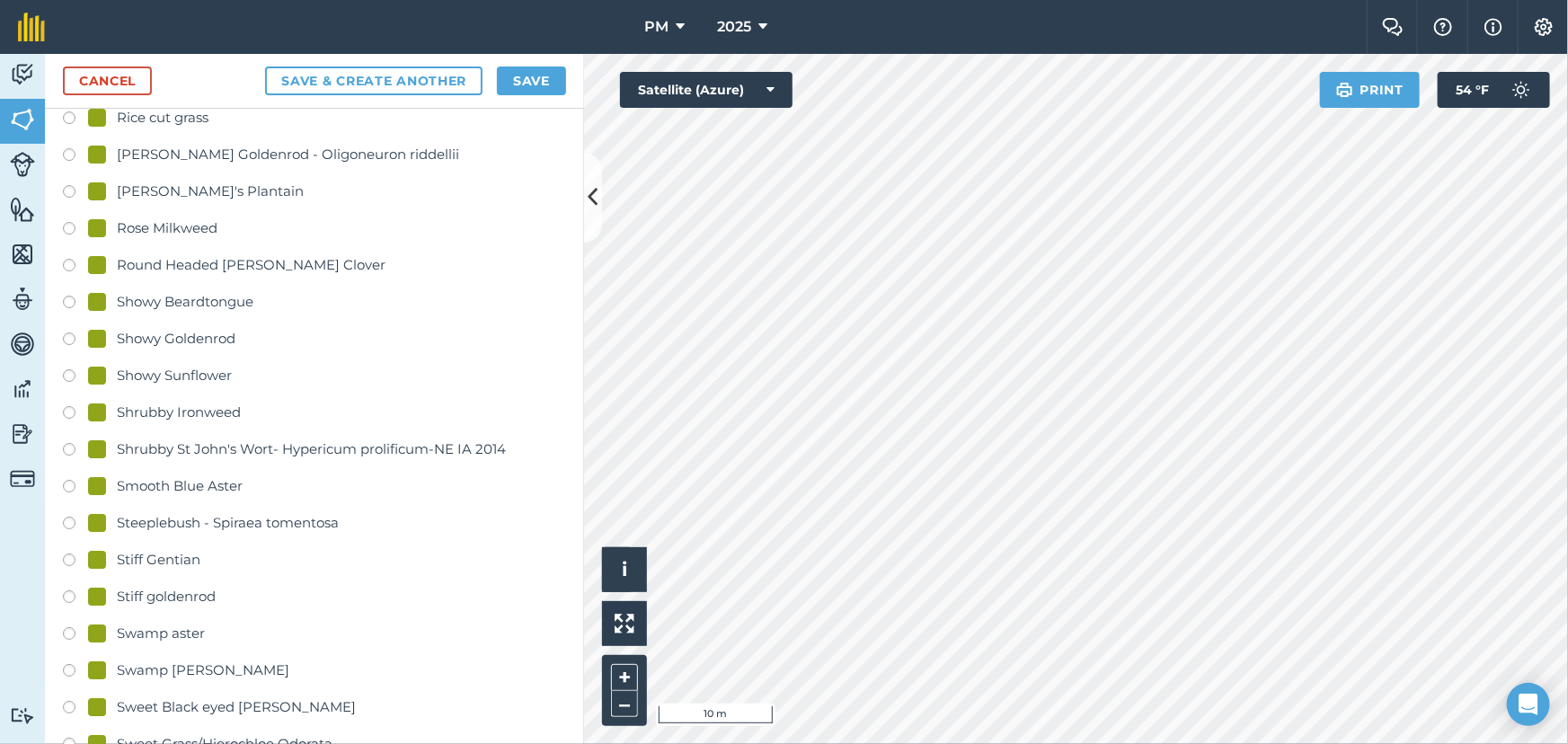
scroll to position [3514, 0]
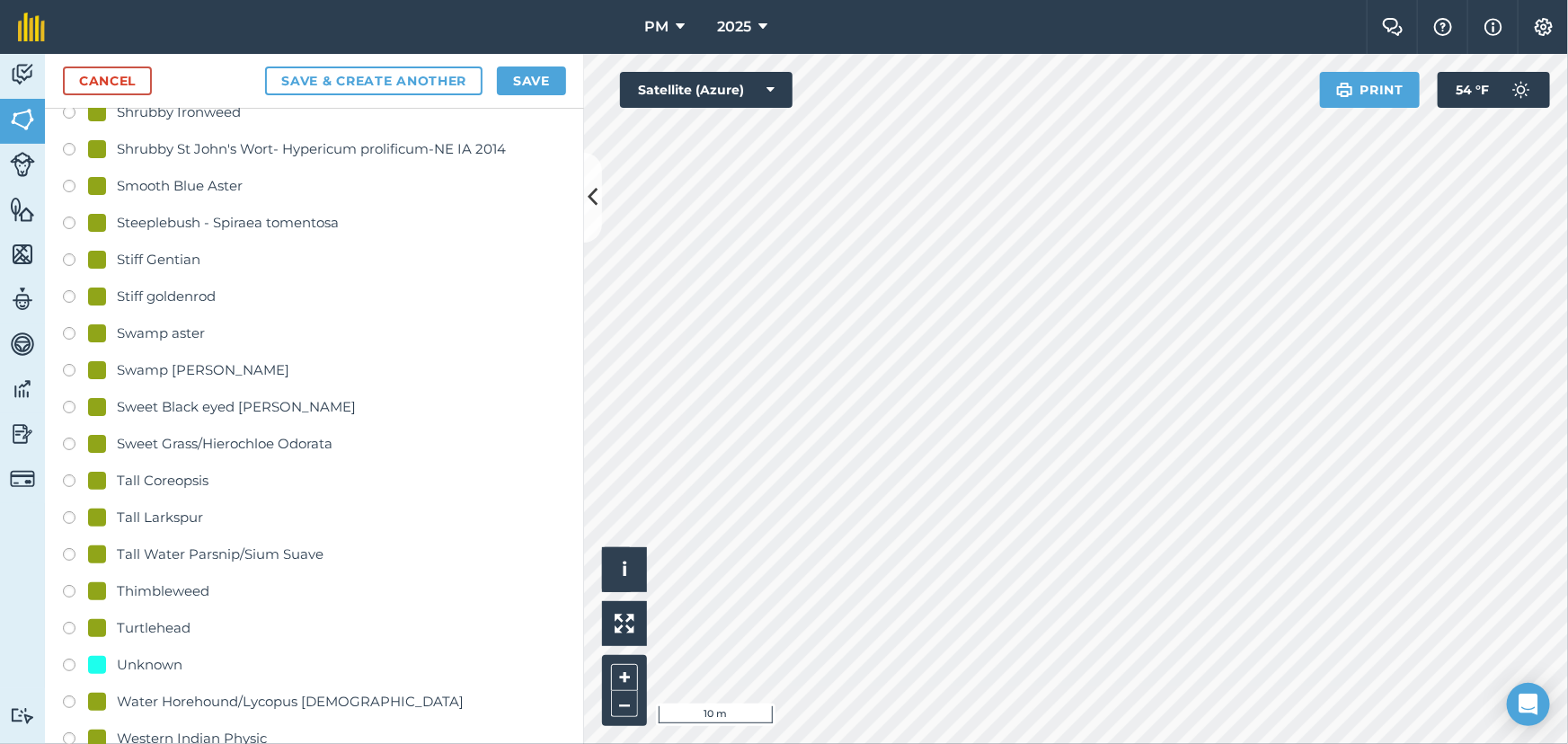
type input "L5"
click at [167, 657] on div "Unknown" at bounding box center [150, 665] width 66 height 22
click at [376, 82] on button "Save & Create Another" at bounding box center [374, 81] width 218 height 29
radio input "false"
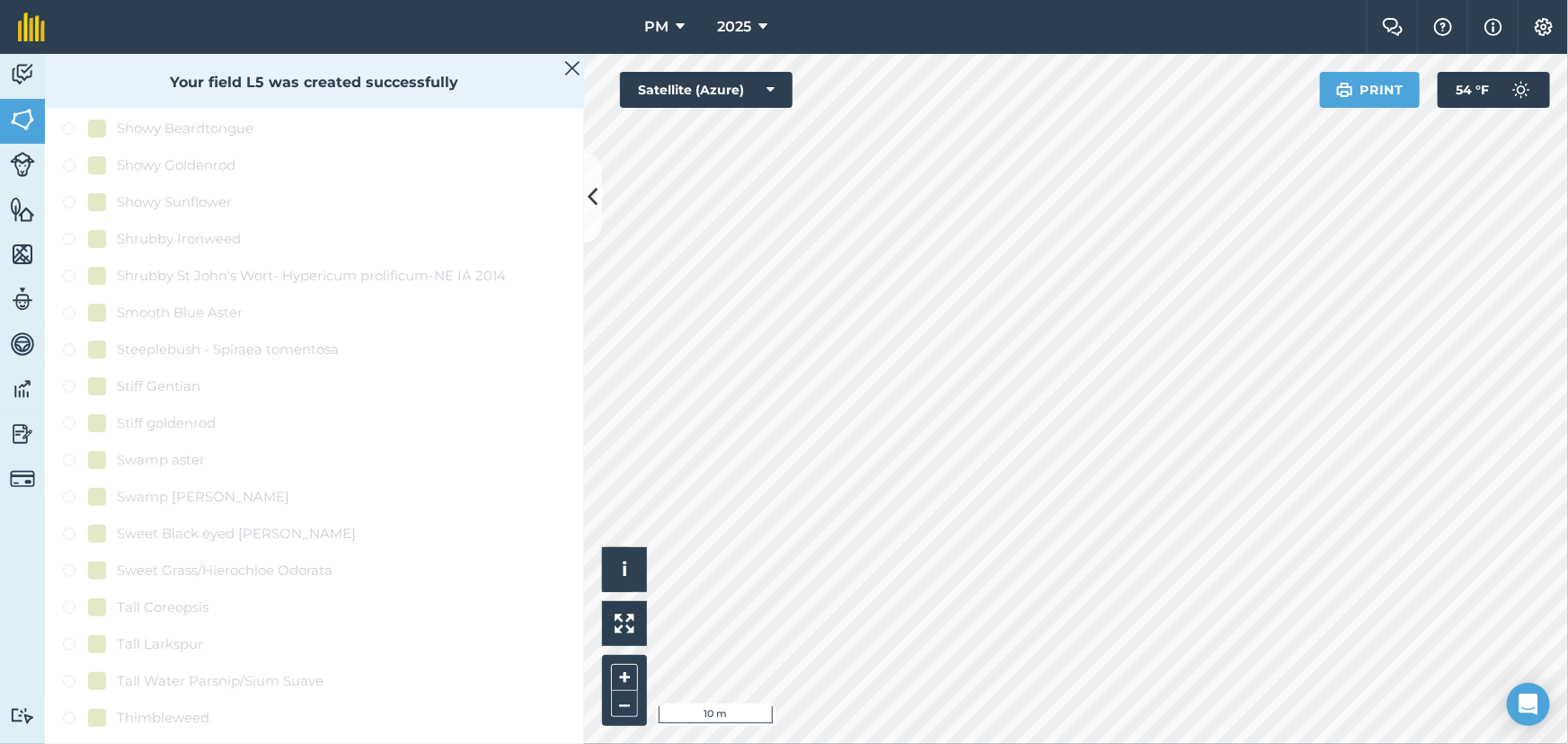
scroll to position [0, 0]
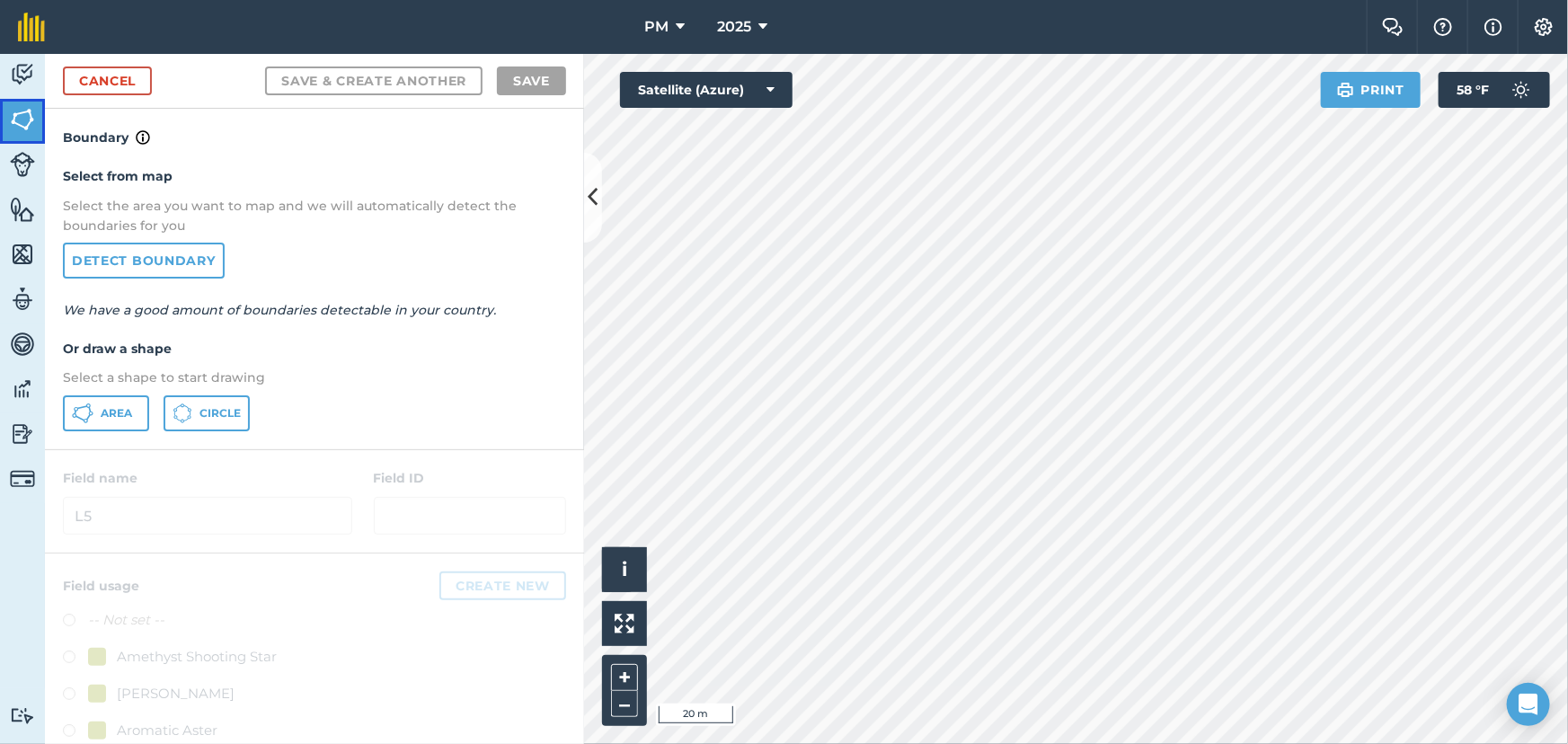
click at [22, 122] on img at bounding box center [22, 119] width 25 height 27
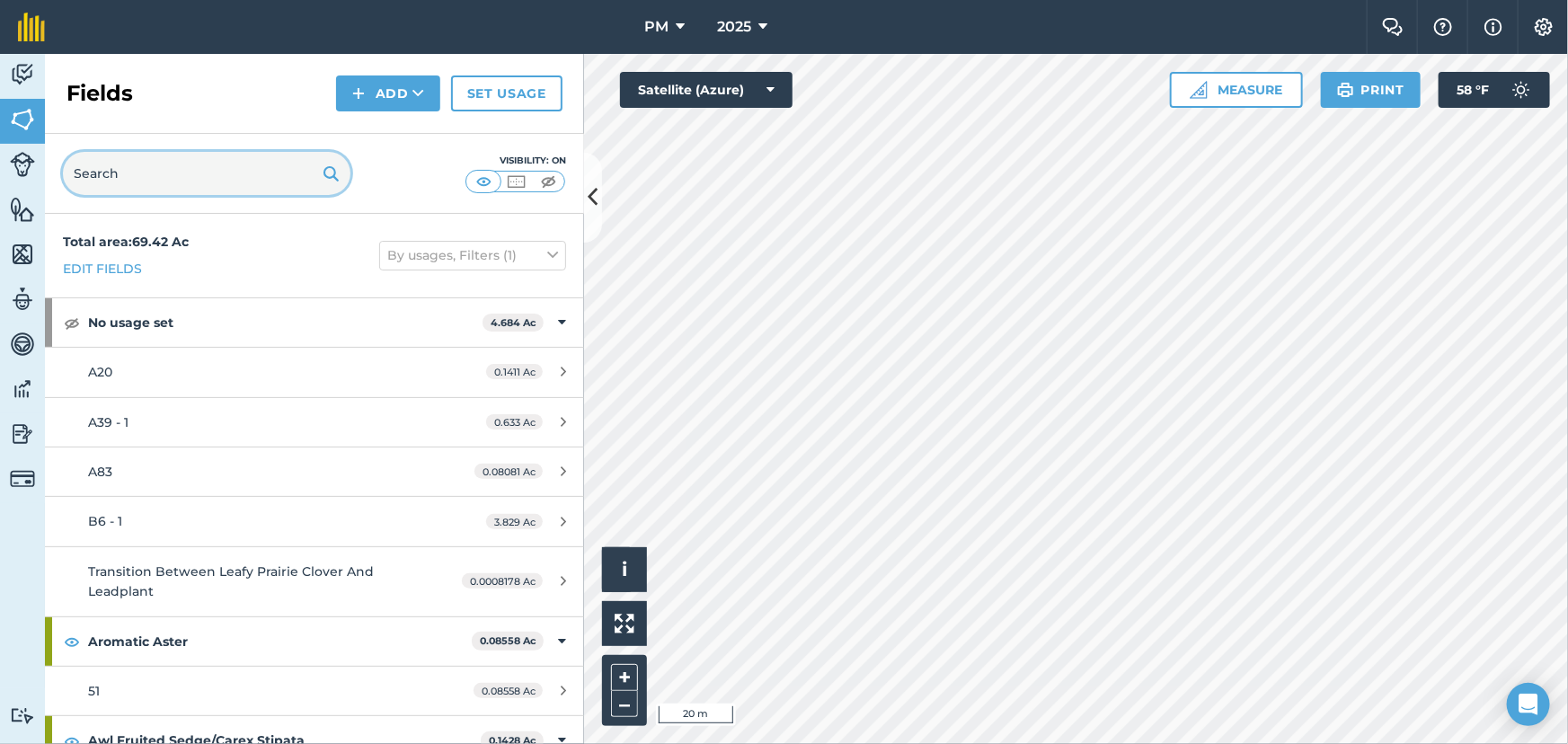
click at [190, 176] on input "text" at bounding box center [206, 173] width 287 height 43
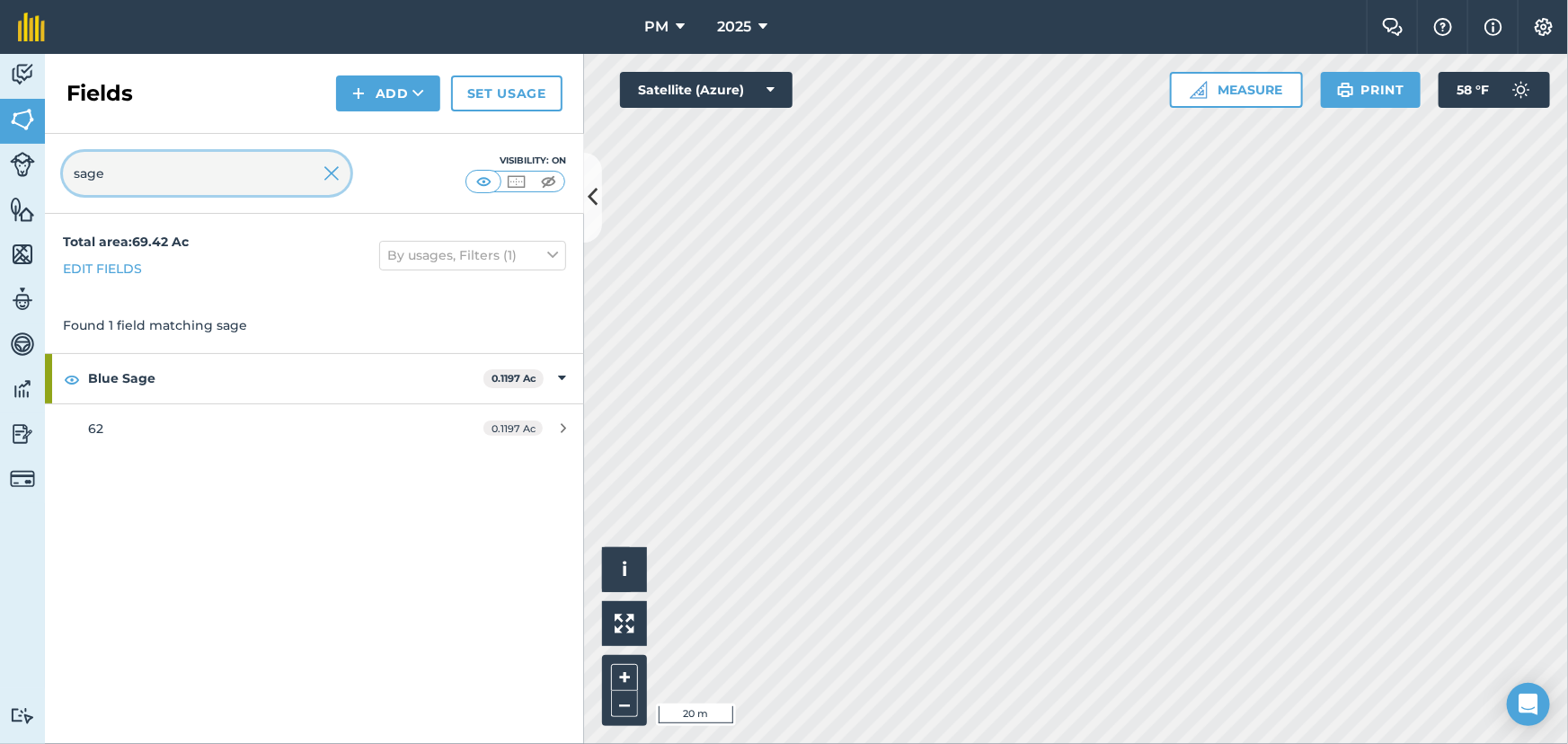
type input "sage"
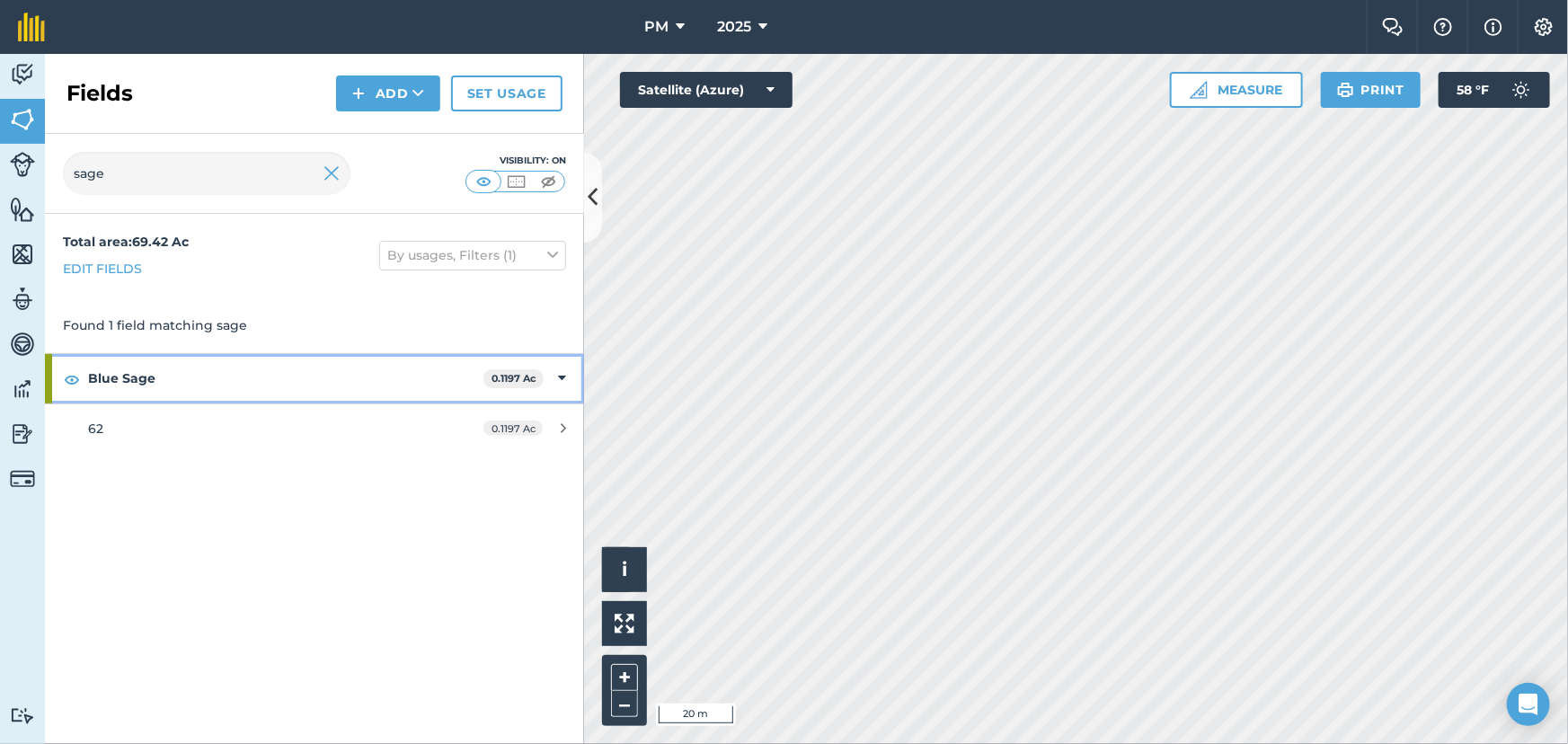
click at [117, 377] on strong "Blue Sage" at bounding box center [286, 378] width 396 height 49
click at [117, 377] on strong "Blue Sage" at bounding box center [287, 378] width 399 height 49
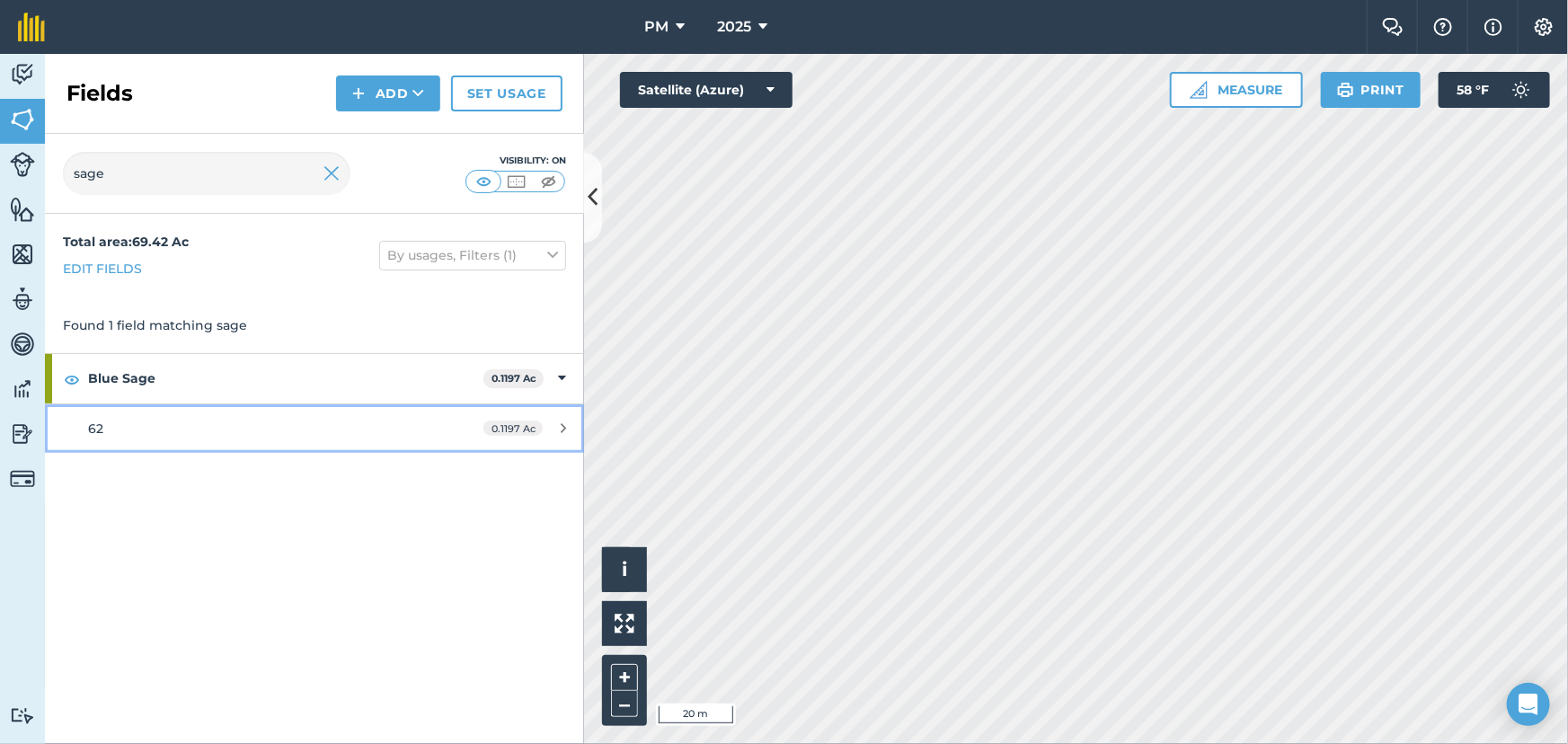
click at [98, 431] on span "62" at bounding box center [95, 429] width 15 height 16
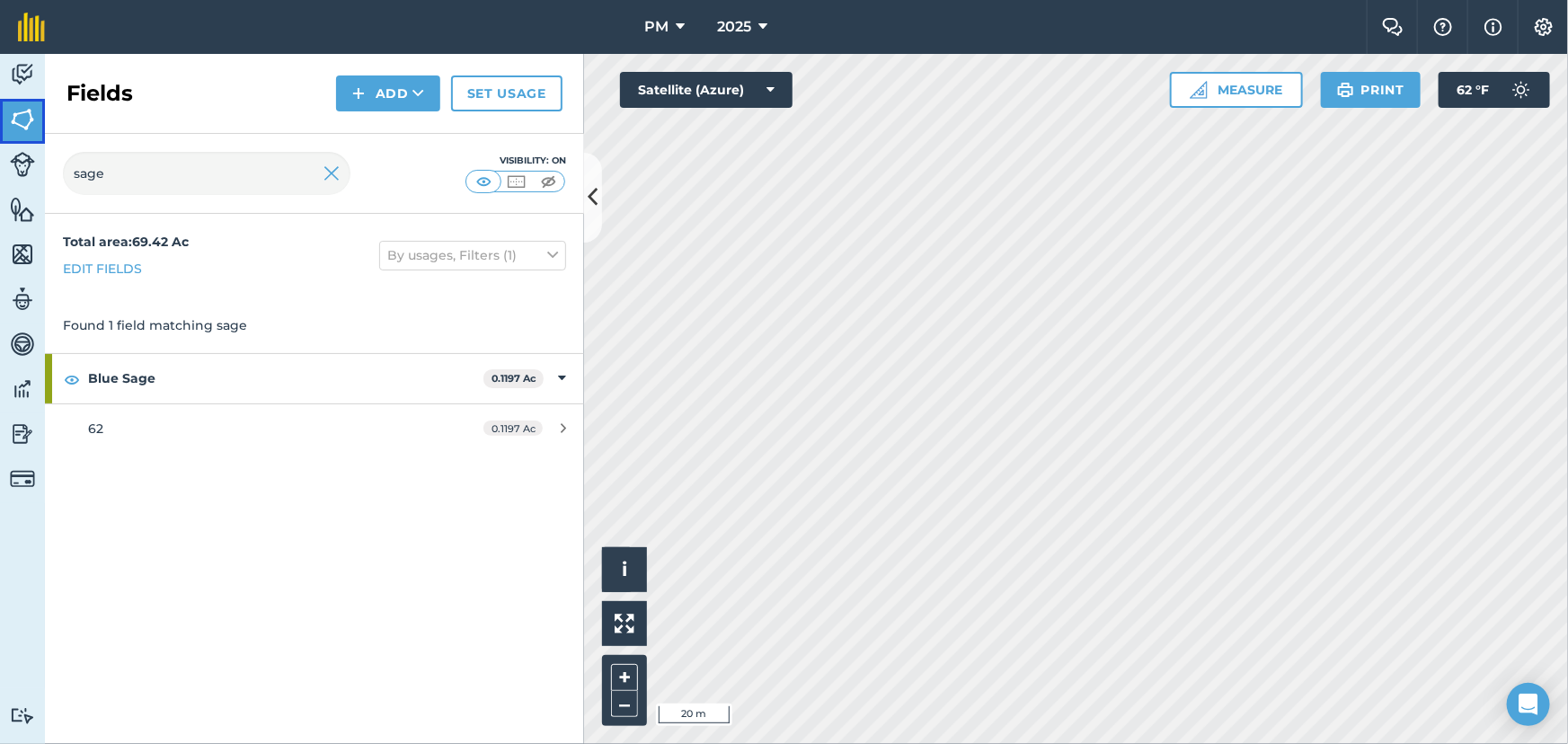
click at [10, 107] on img at bounding box center [22, 119] width 25 height 27
click at [9, 117] on link "Fields" at bounding box center [22, 120] width 45 height 45
click at [16, 73] on img at bounding box center [22, 74] width 25 height 27
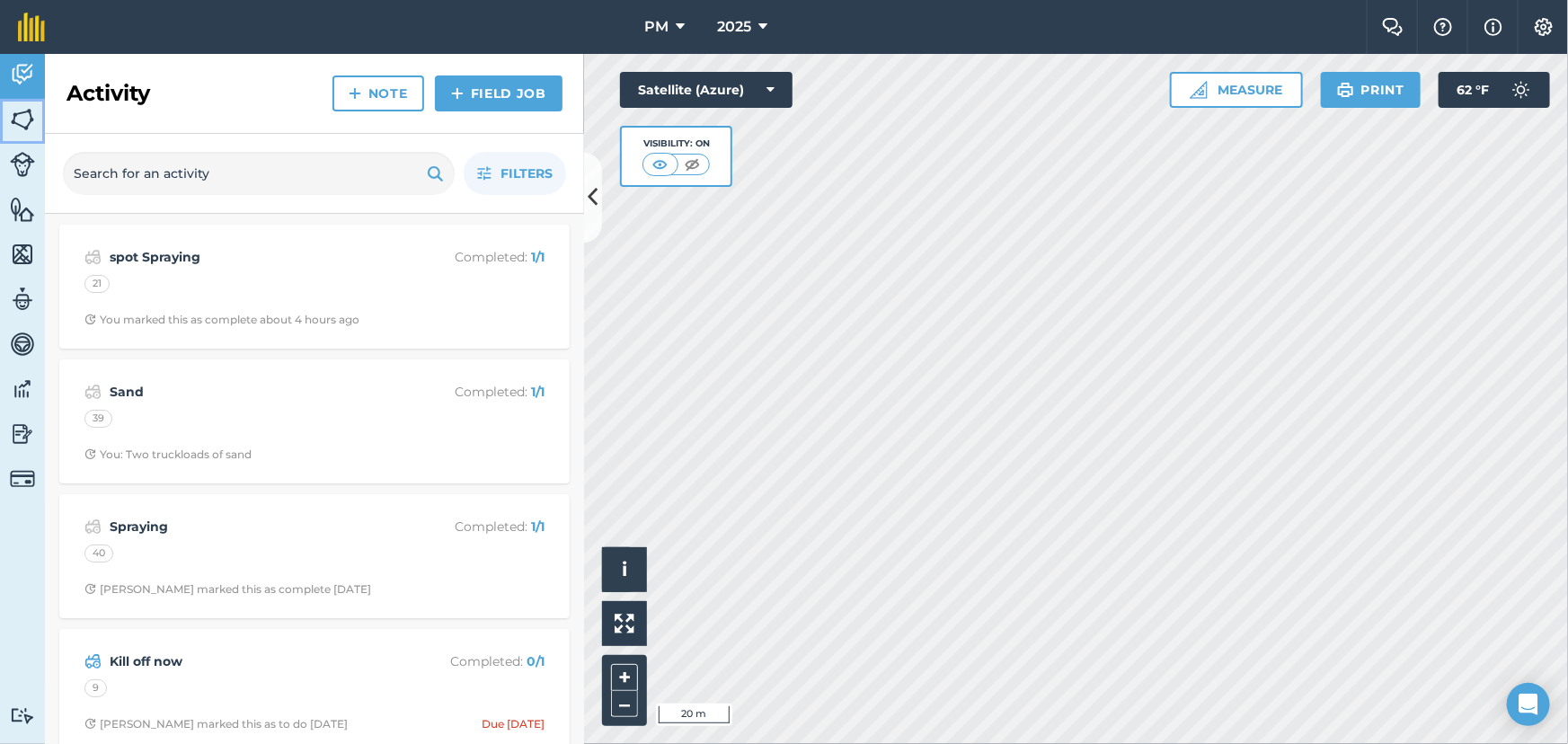
click at [19, 120] on img at bounding box center [22, 119] width 25 height 27
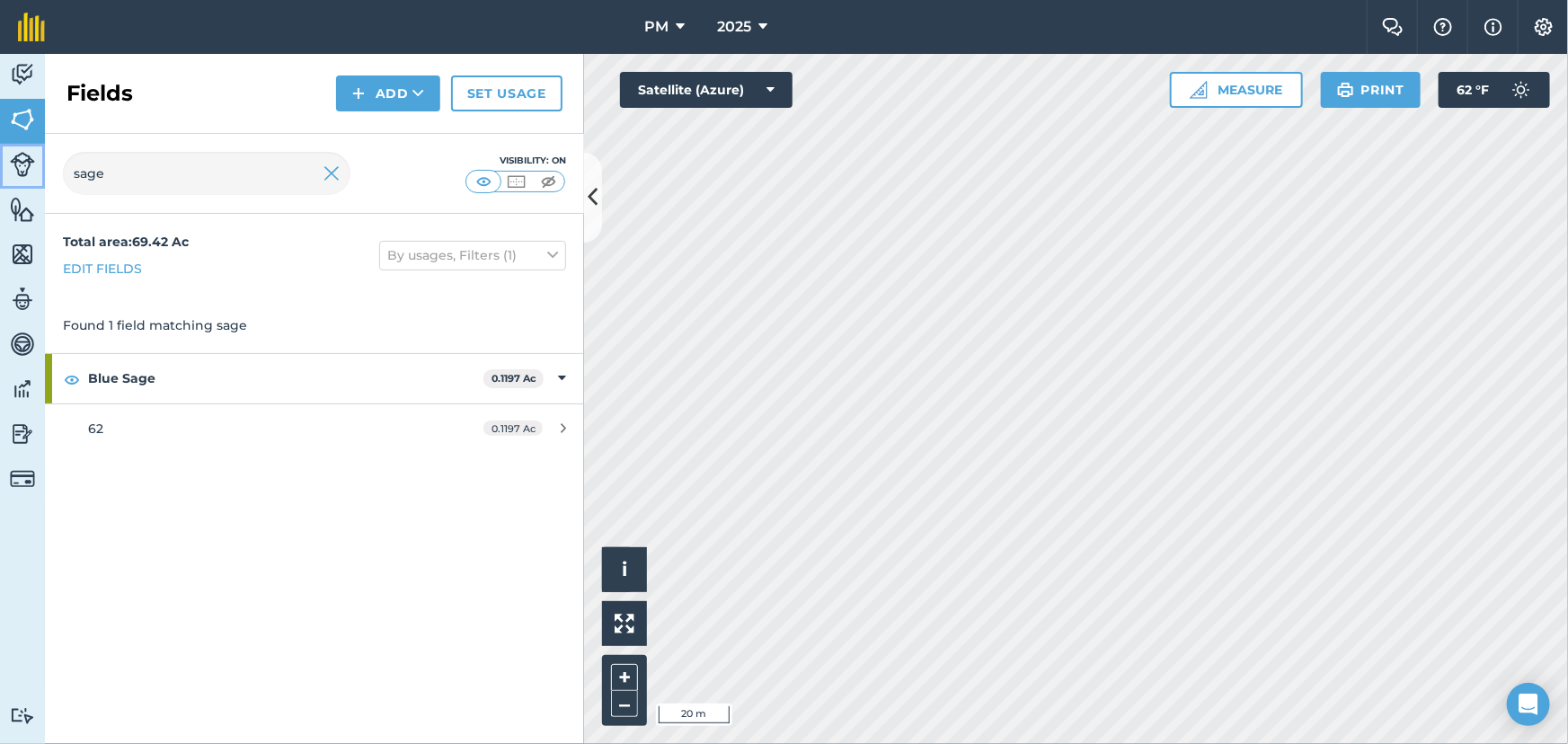
click at [24, 164] on img at bounding box center [22, 164] width 25 height 25
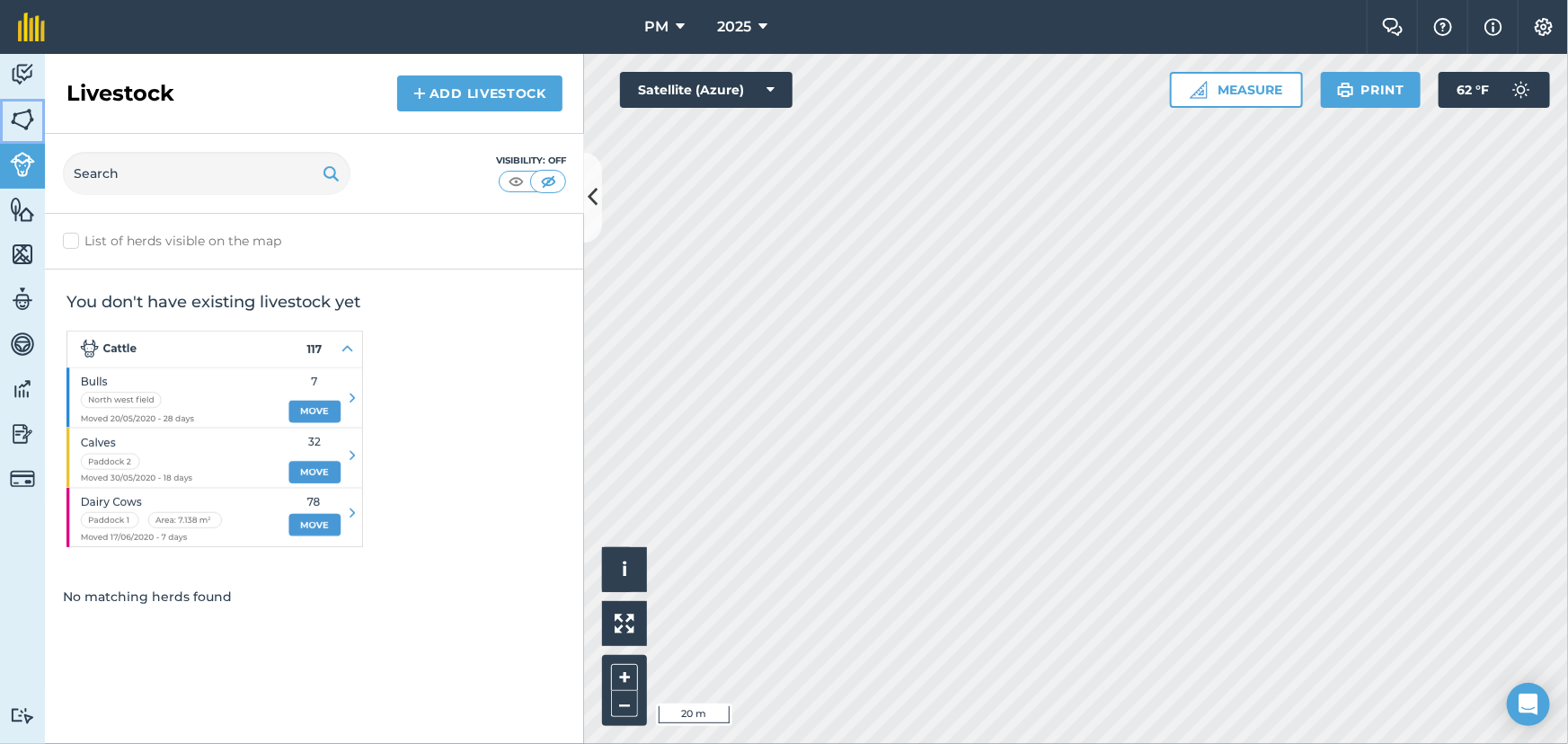
click at [17, 117] on img at bounding box center [22, 119] width 25 height 27
